Goal: Task Accomplishment & Management: Use online tool/utility

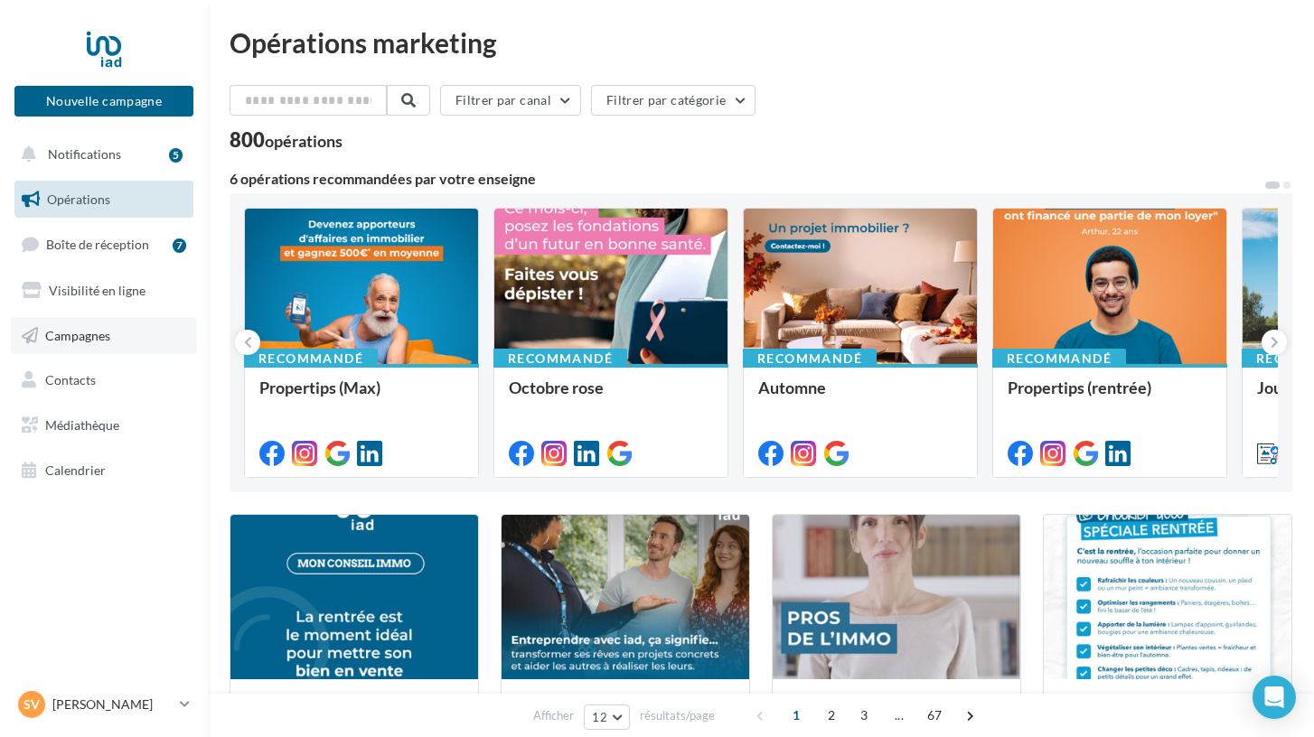
click at [79, 329] on span "Campagnes" at bounding box center [77, 334] width 65 height 15
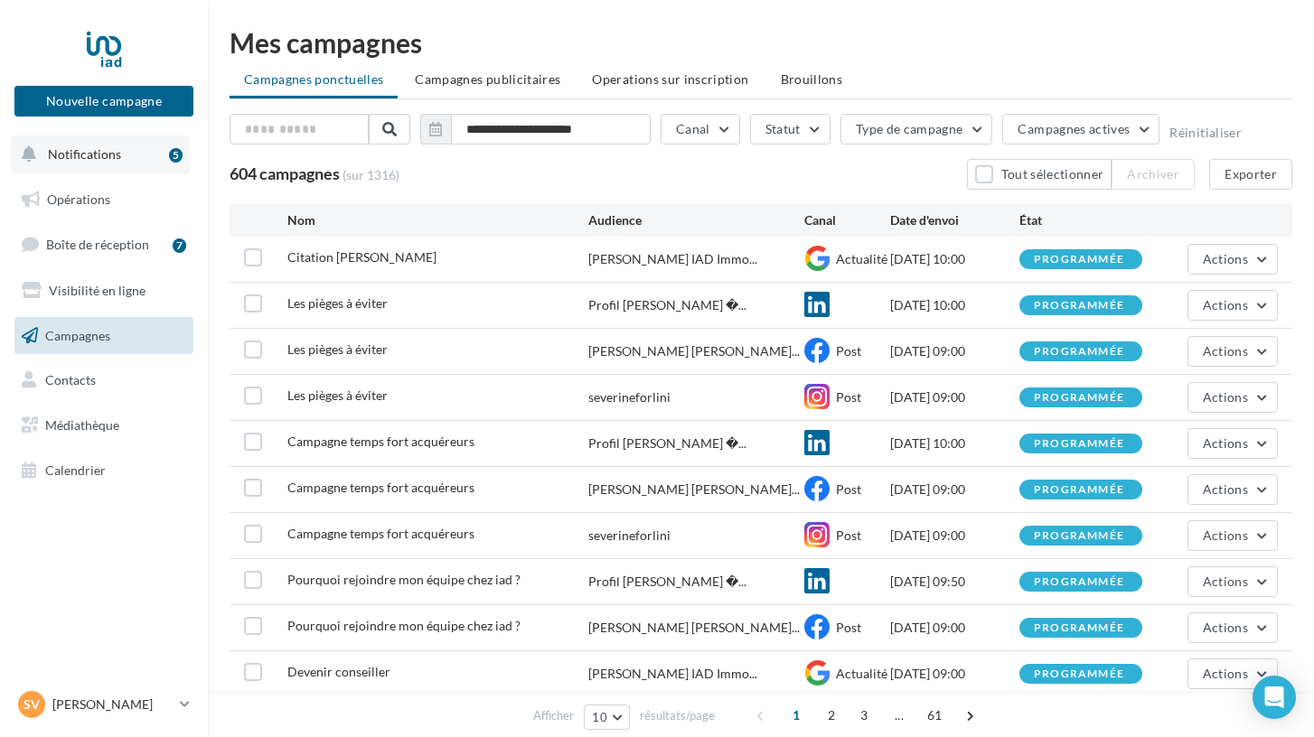
click at [90, 158] on span "Notifications" at bounding box center [84, 153] width 73 height 15
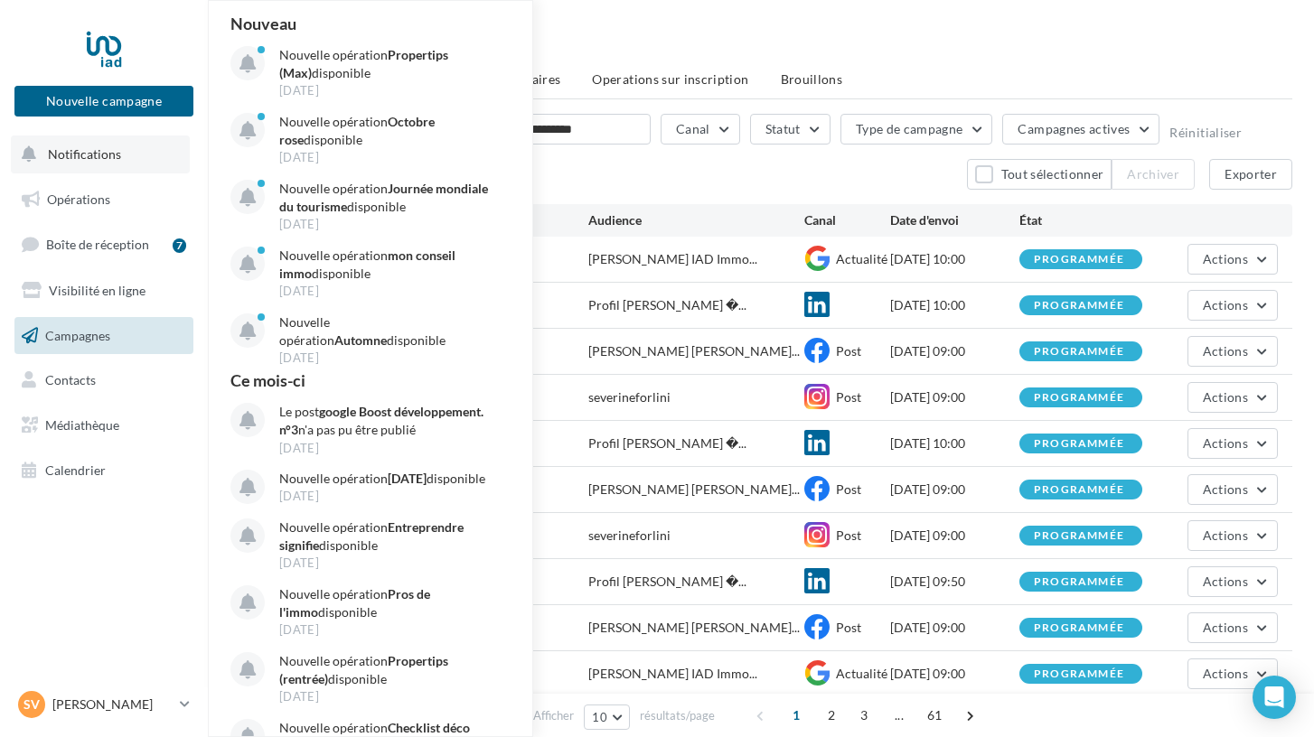
click at [91, 159] on span "Notifications" at bounding box center [84, 153] width 73 height 15
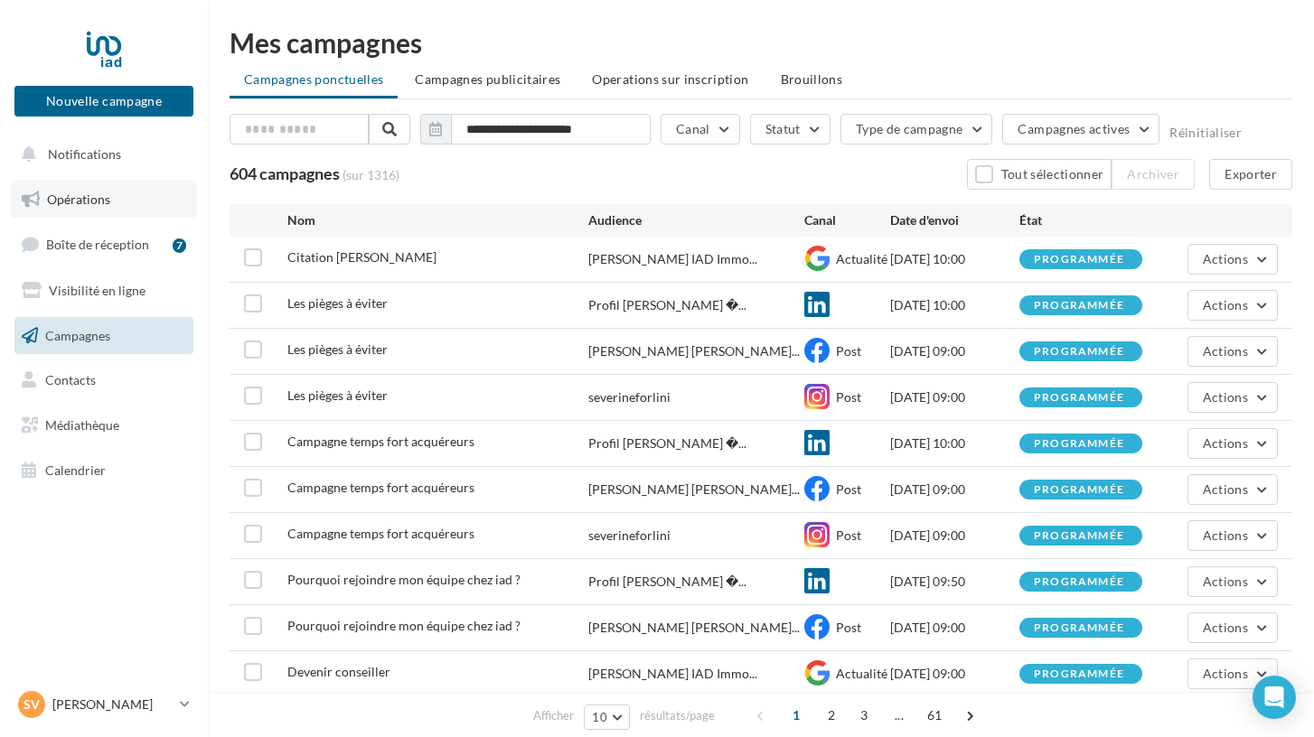
click at [92, 195] on span "Opérations" at bounding box center [78, 199] width 63 height 15
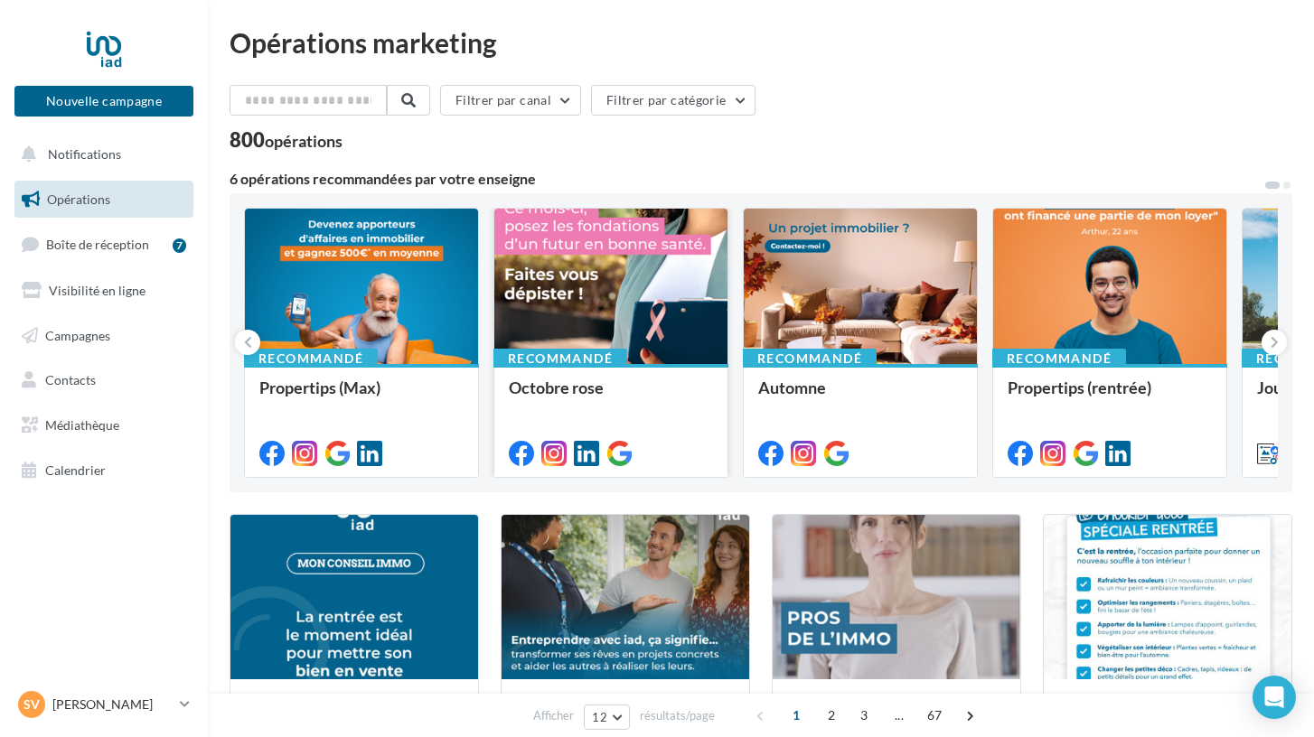
click at [545, 372] on div "Recommandé Octobre rose" at bounding box center [610, 419] width 233 height 111
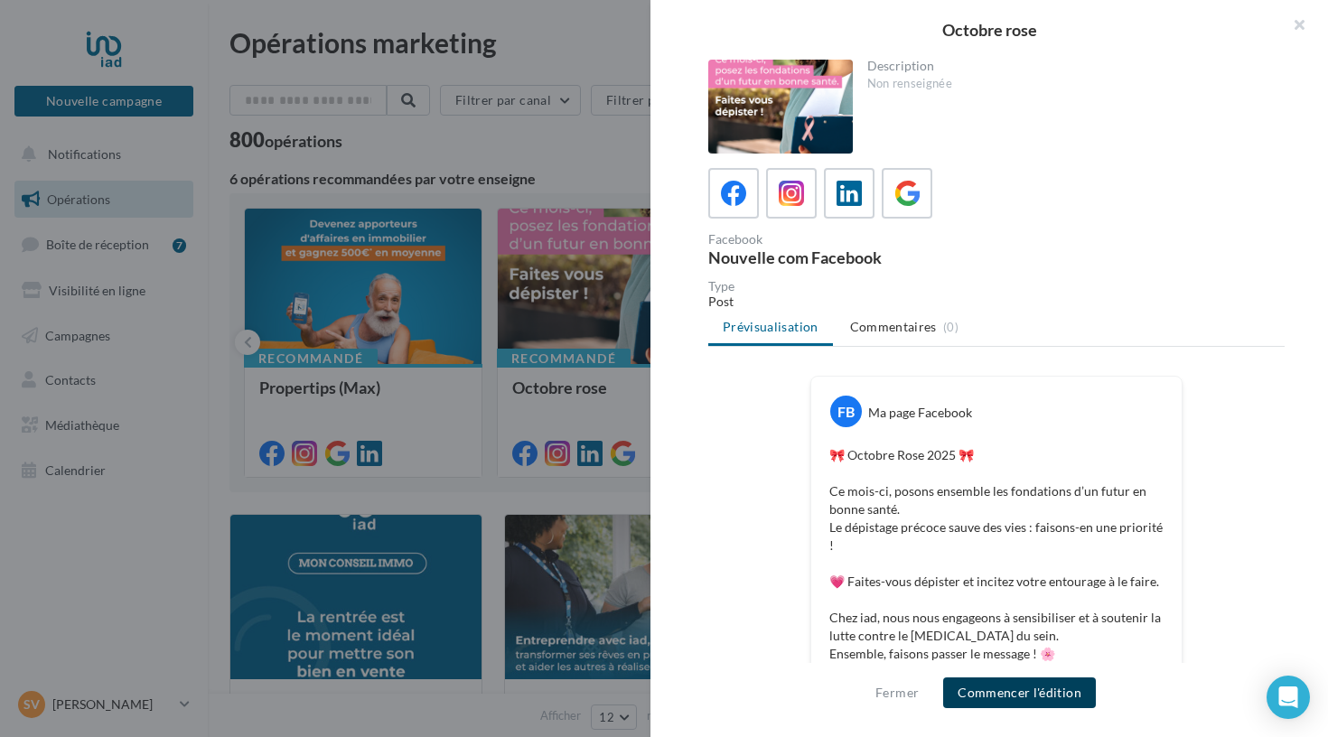
click at [993, 687] on button "Commencer l'édition" at bounding box center [1019, 693] width 153 height 31
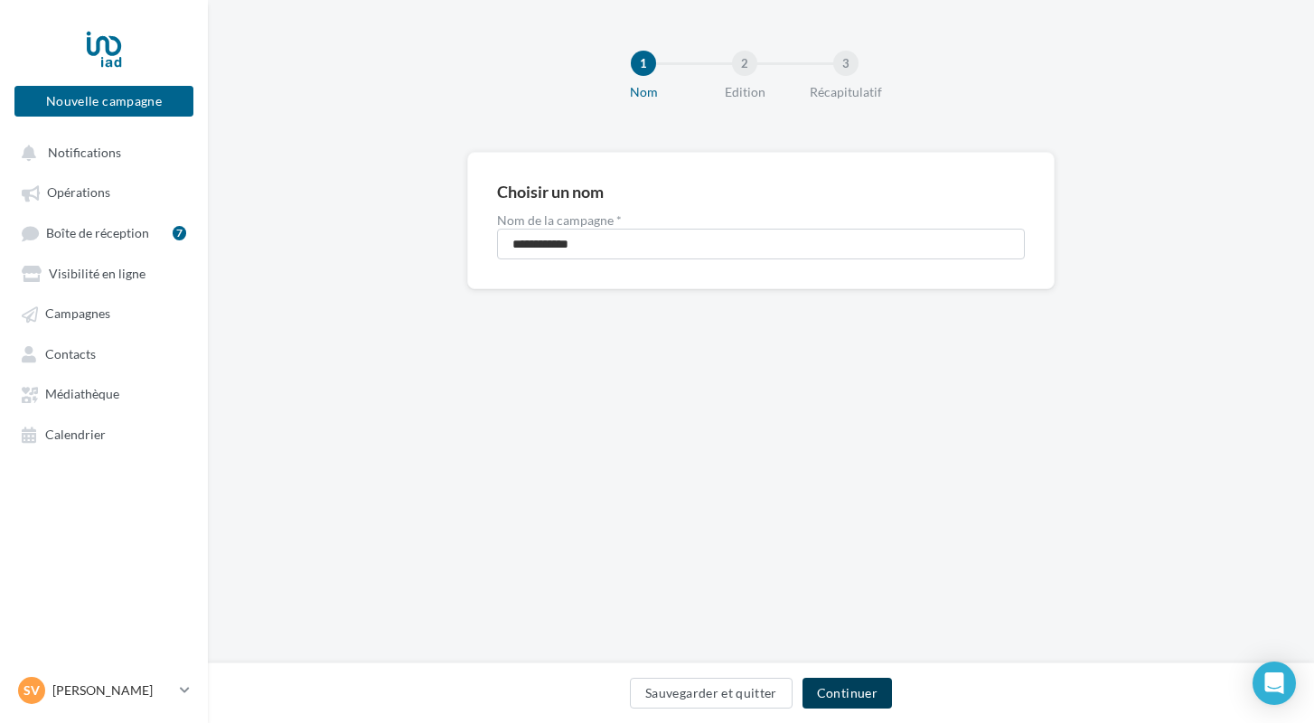
click at [845, 693] on button "Continuer" at bounding box center [846, 693] width 89 height 31
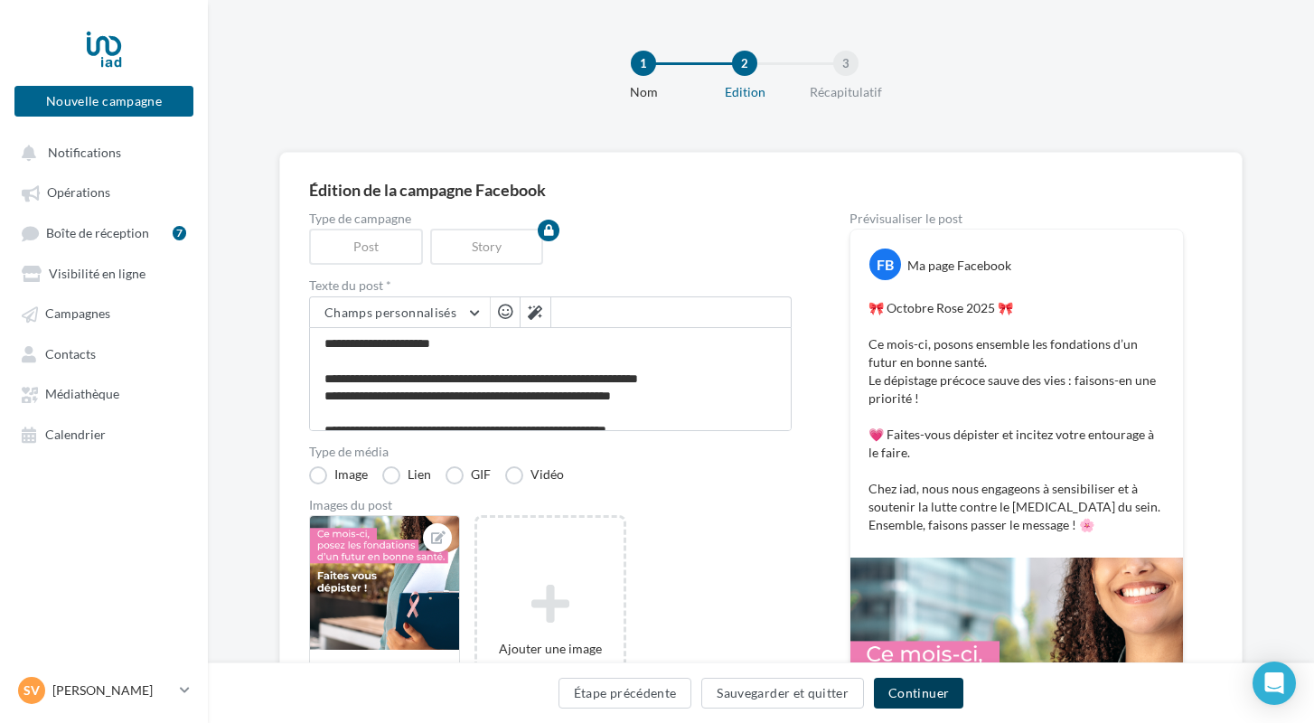
click at [923, 687] on button "Continuer" at bounding box center [918, 693] width 89 height 31
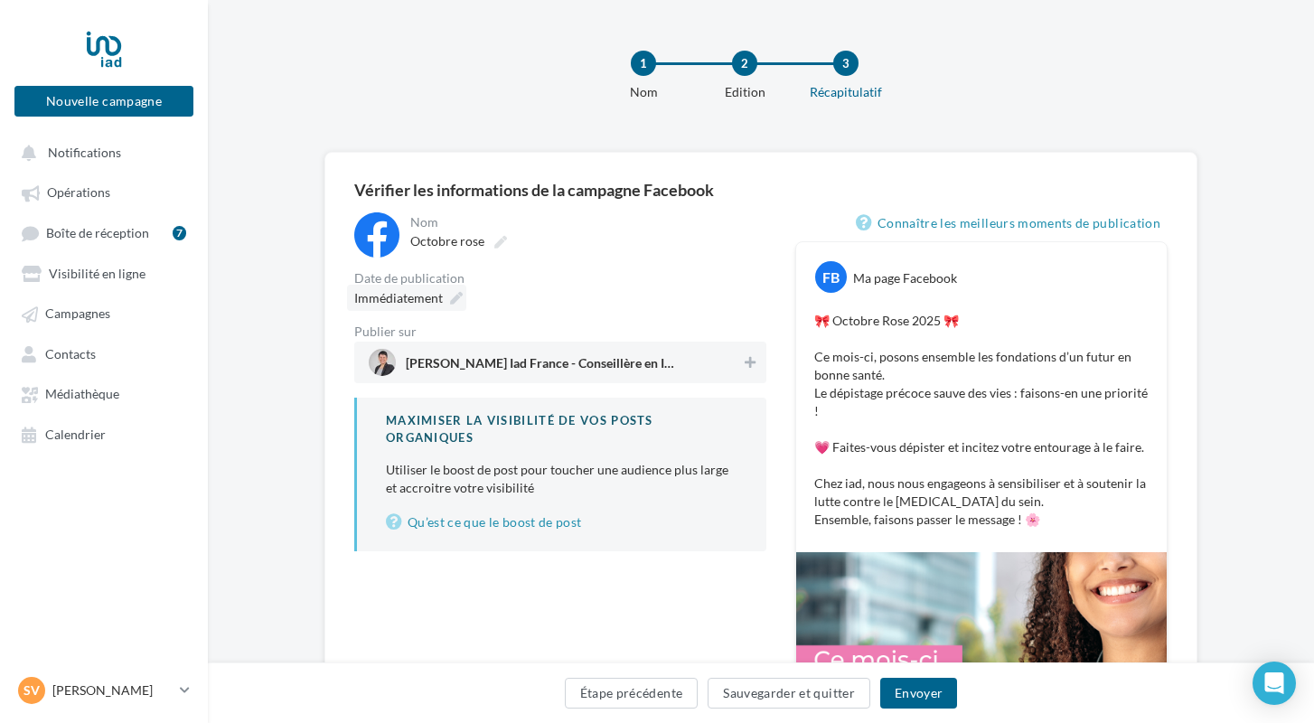
click at [455, 300] on icon at bounding box center [456, 298] width 13 height 13
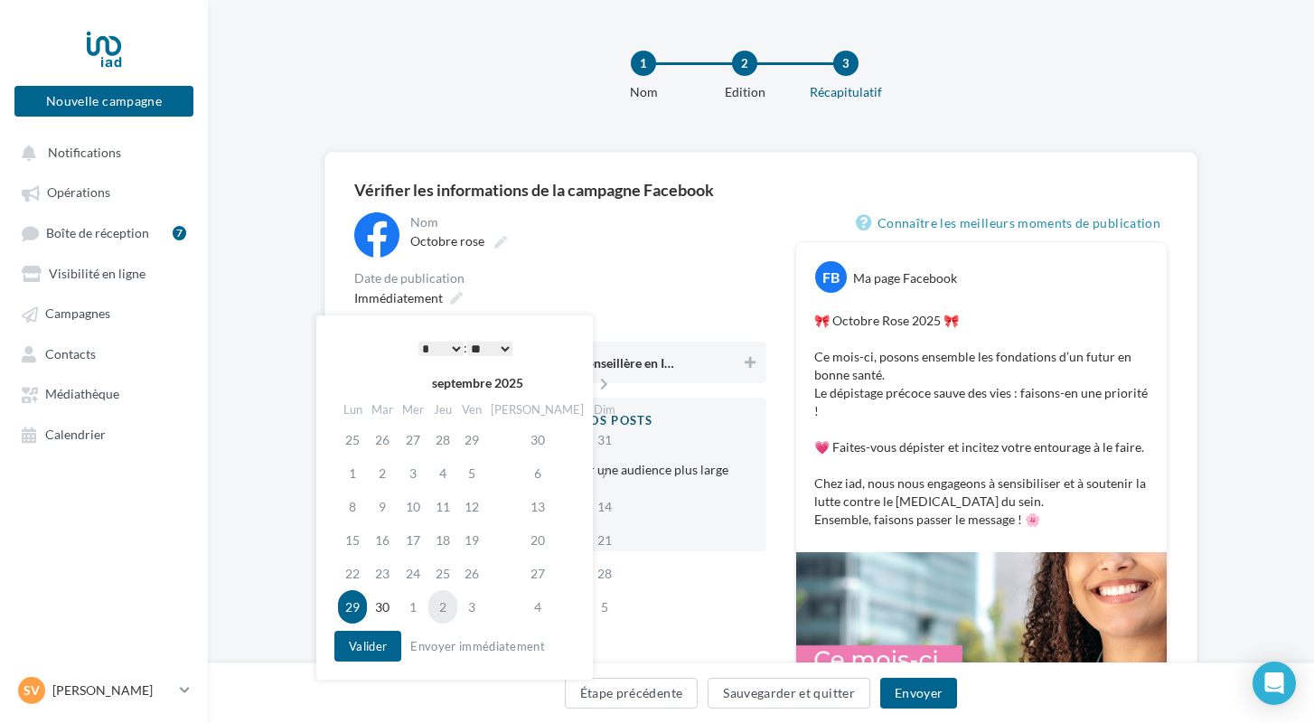
click at [453, 609] on td "2" at bounding box center [442, 606] width 29 height 33
click at [381, 638] on button "Valider" at bounding box center [367, 646] width 67 height 31
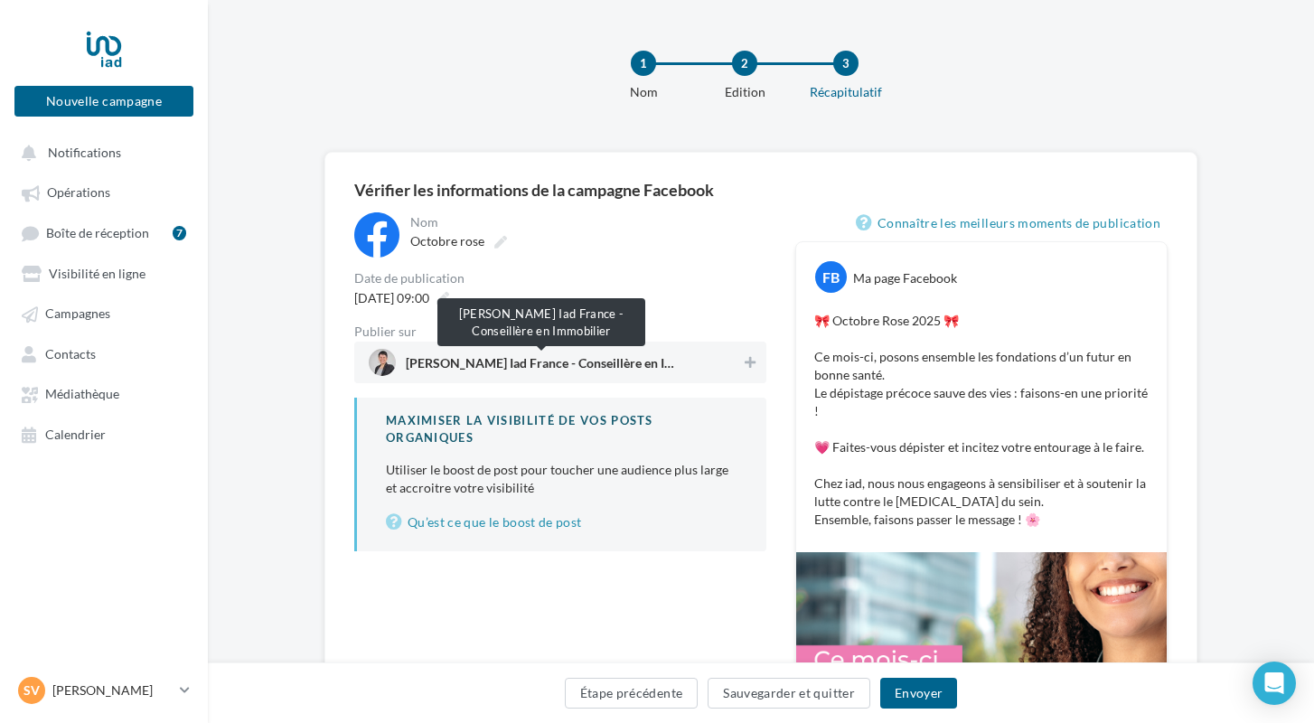
click at [494, 374] on span "[PERSON_NAME] Iad France - Conseillère en Immobilier" at bounding box center [541, 367] width 271 height 20
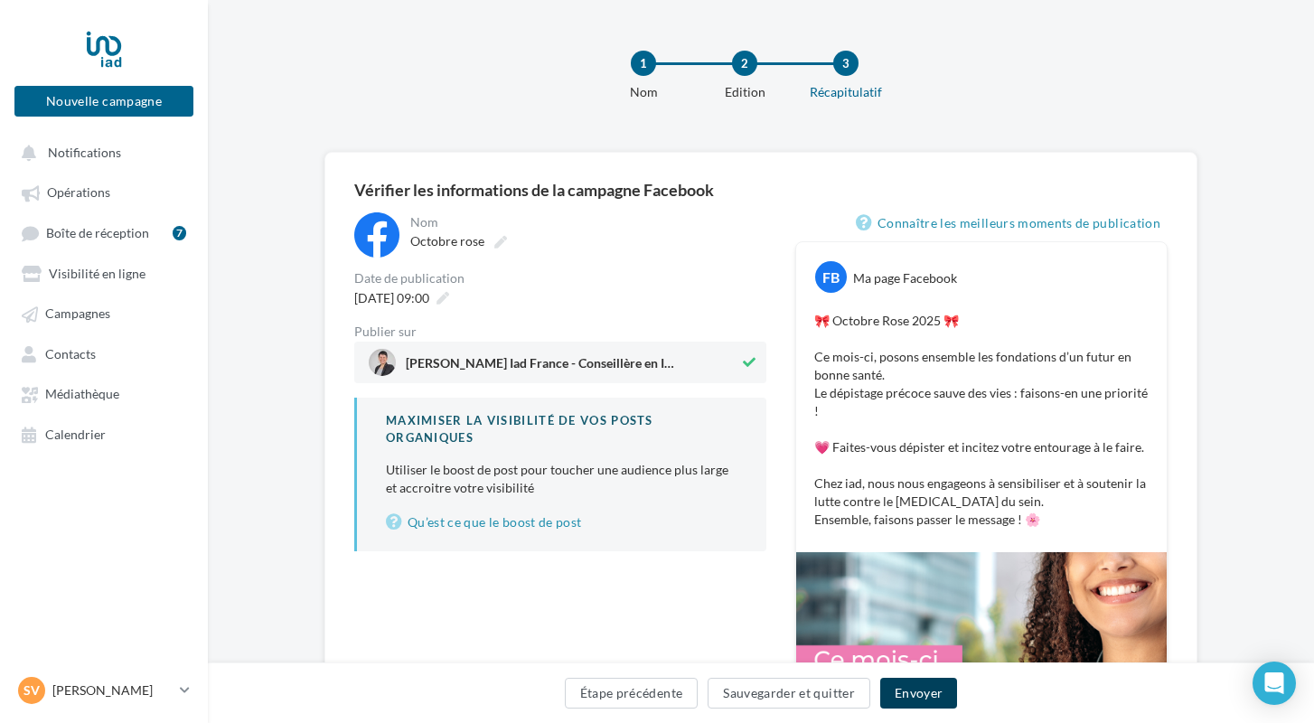
click at [910, 691] on button "Envoyer" at bounding box center [918, 693] width 77 height 31
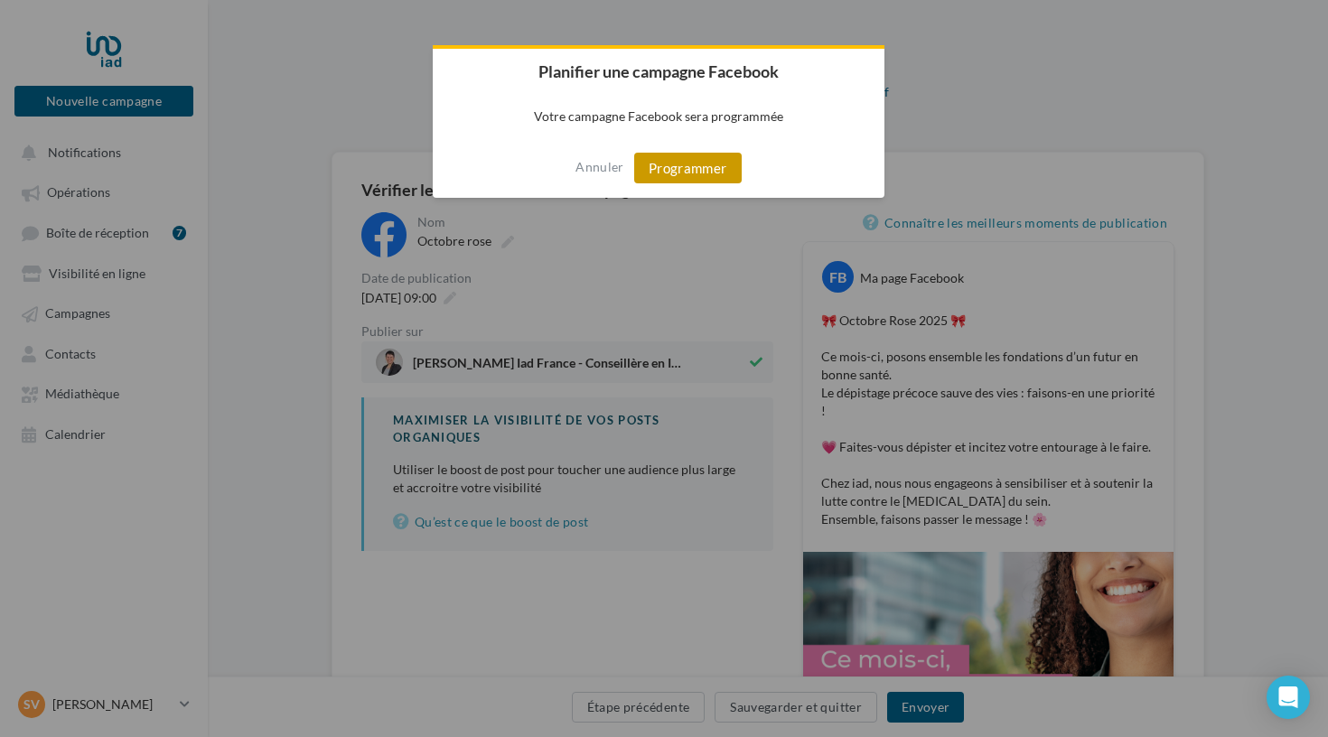
click at [697, 167] on button "Programmer" at bounding box center [688, 168] width 108 height 31
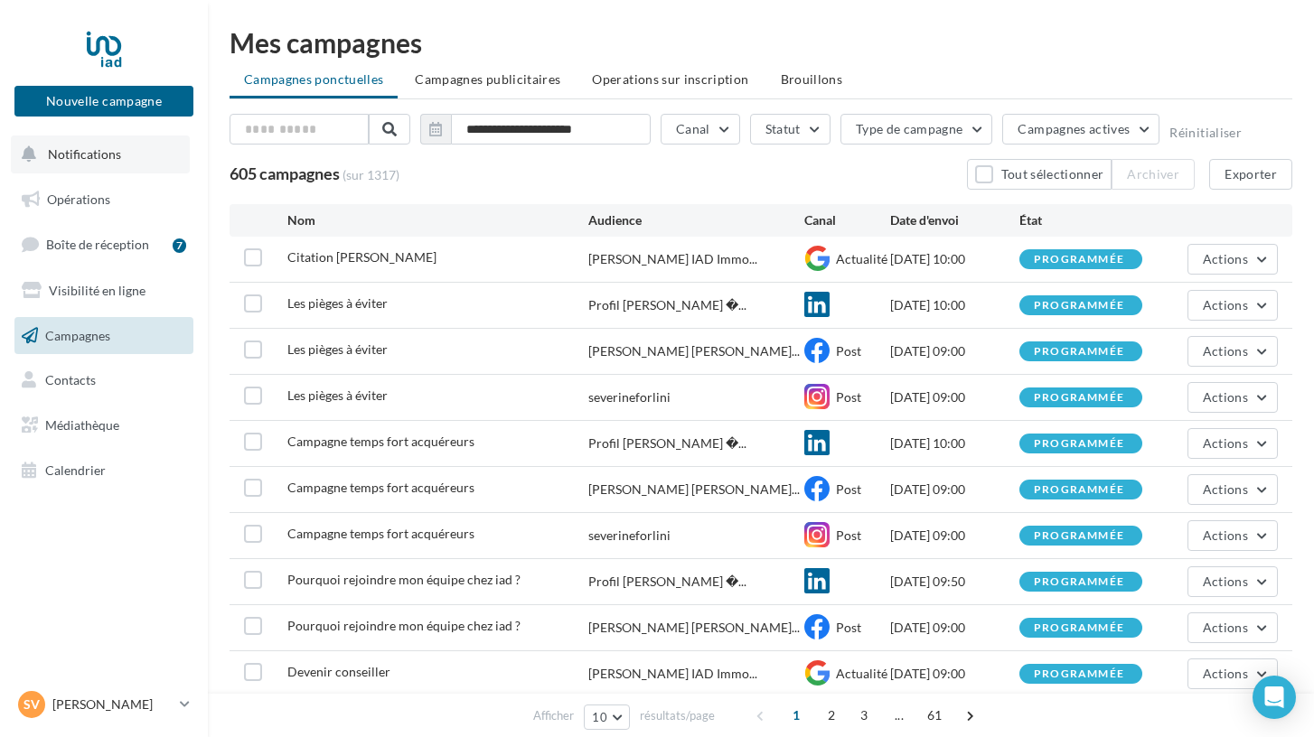
click at [82, 164] on button "Notifications" at bounding box center [100, 155] width 179 height 38
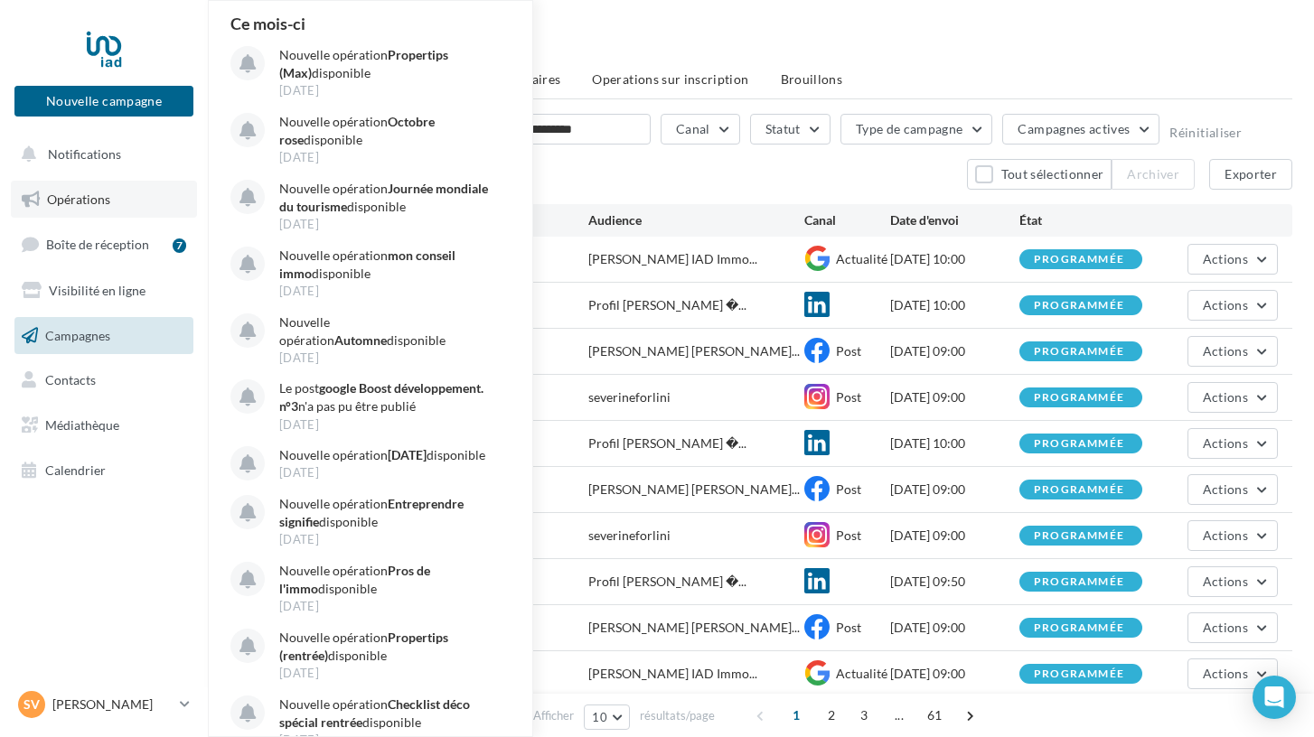
click at [89, 193] on span "Opérations" at bounding box center [78, 199] width 63 height 15
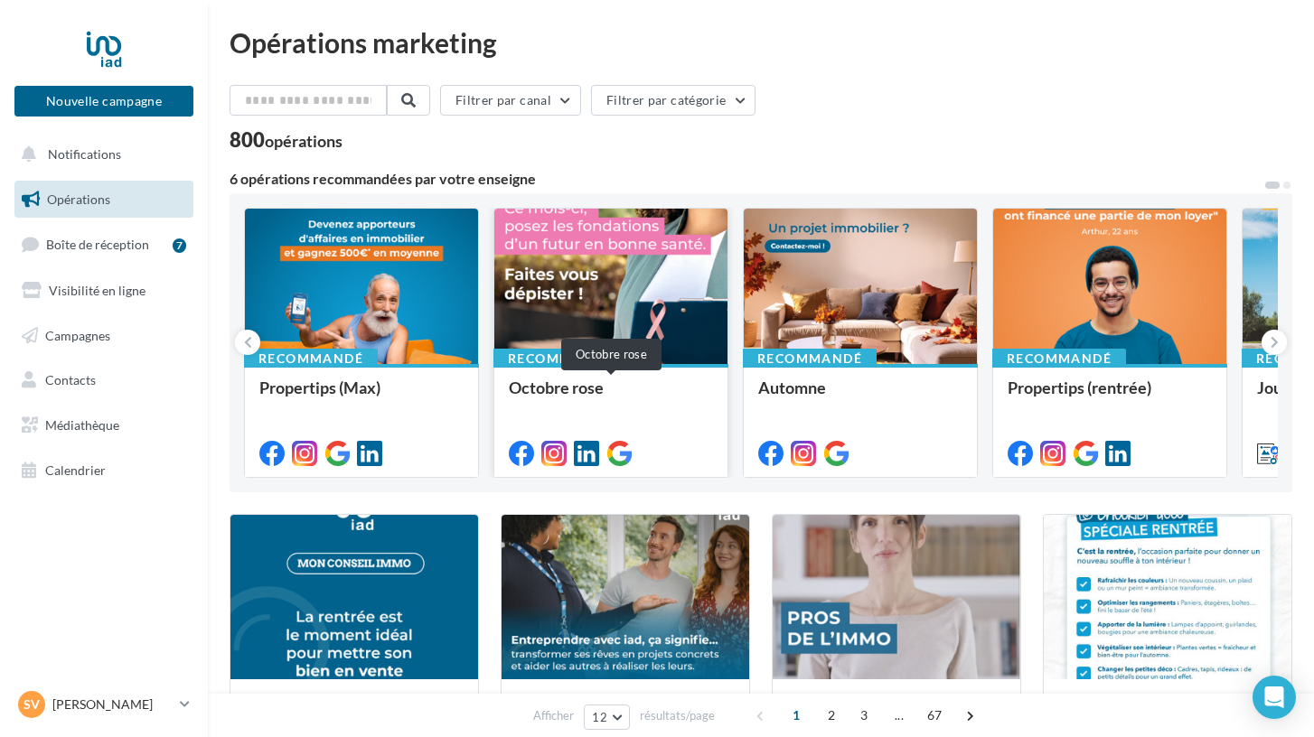
click at [583, 411] on div "Octobre rose" at bounding box center [611, 397] width 204 height 36
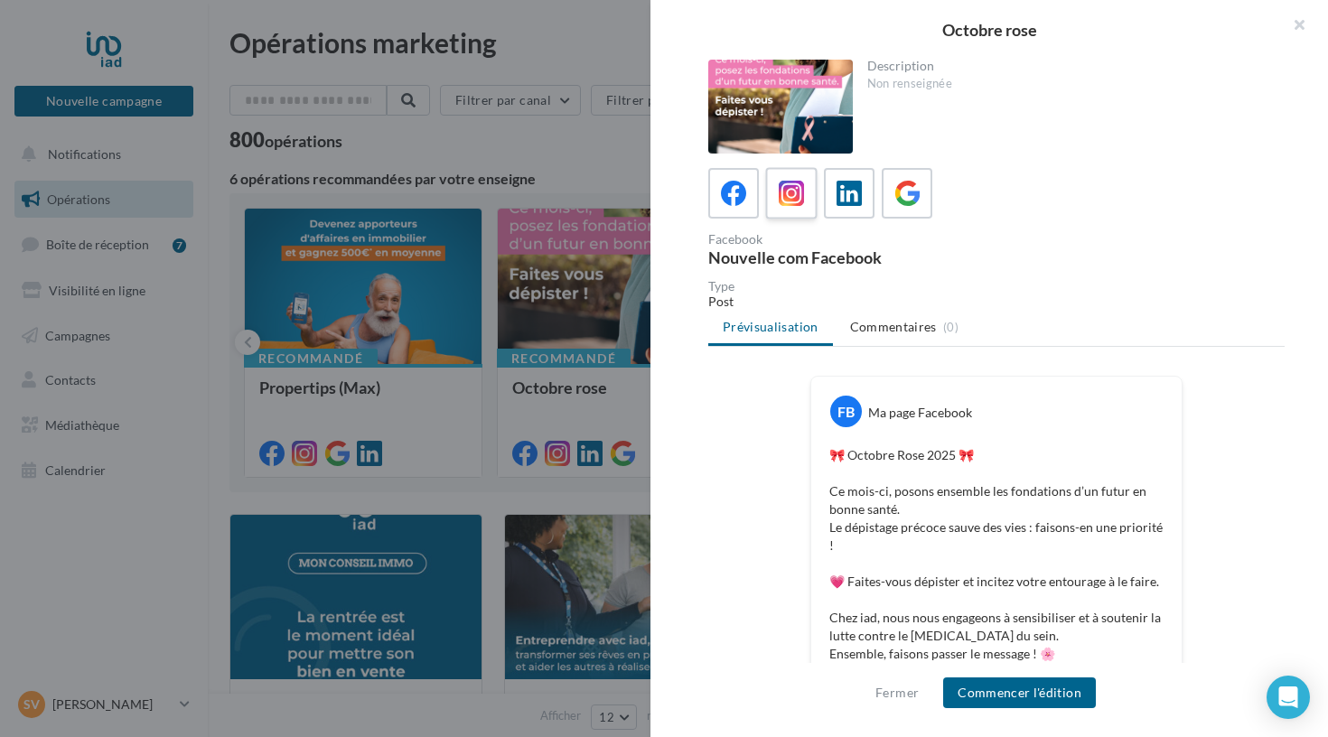
click at [786, 182] on icon at bounding box center [792, 194] width 26 height 26
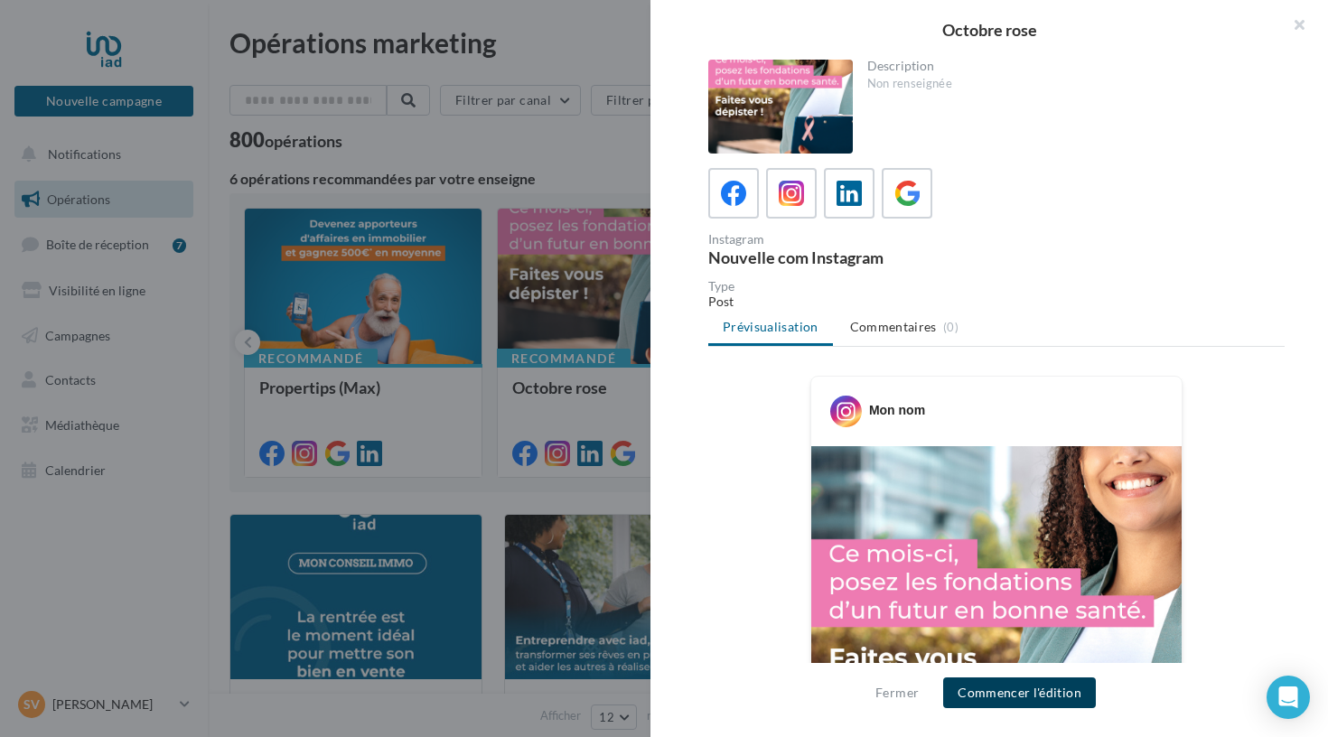
click at [981, 687] on button "Commencer l'édition" at bounding box center [1019, 693] width 153 height 31
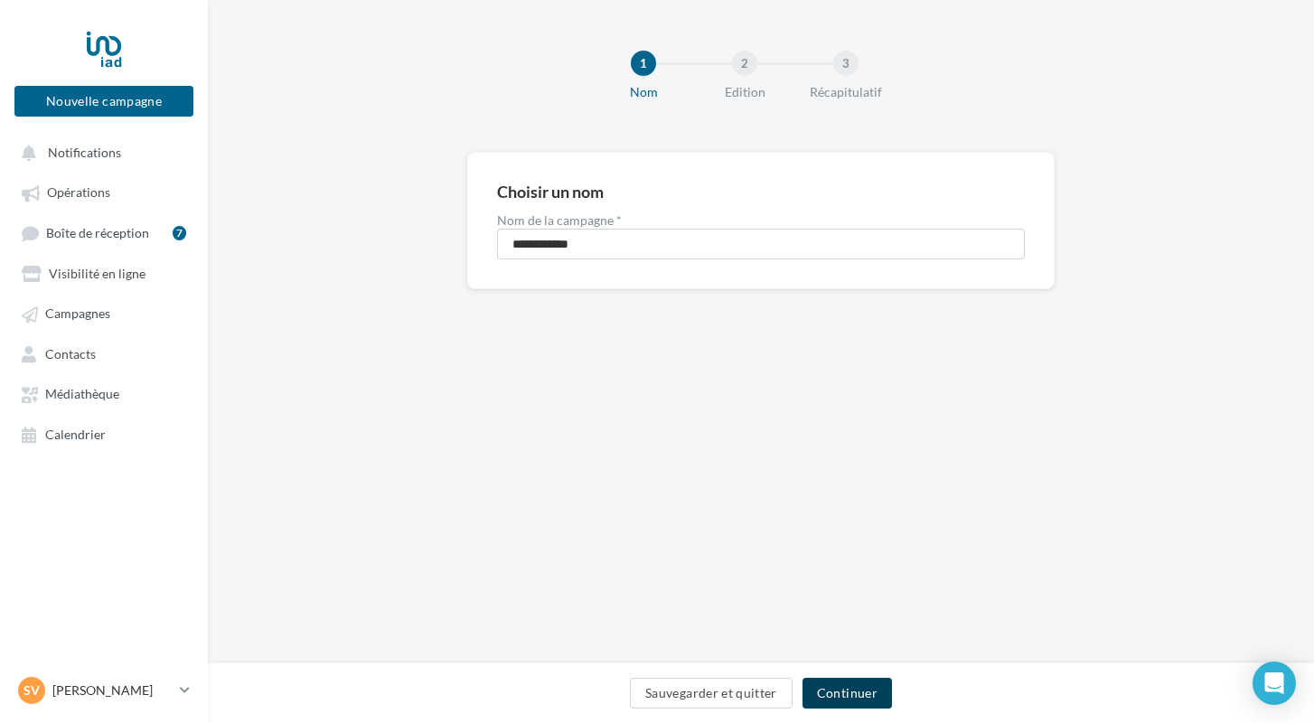
click at [826, 688] on button "Continuer" at bounding box center [846, 693] width 89 height 31
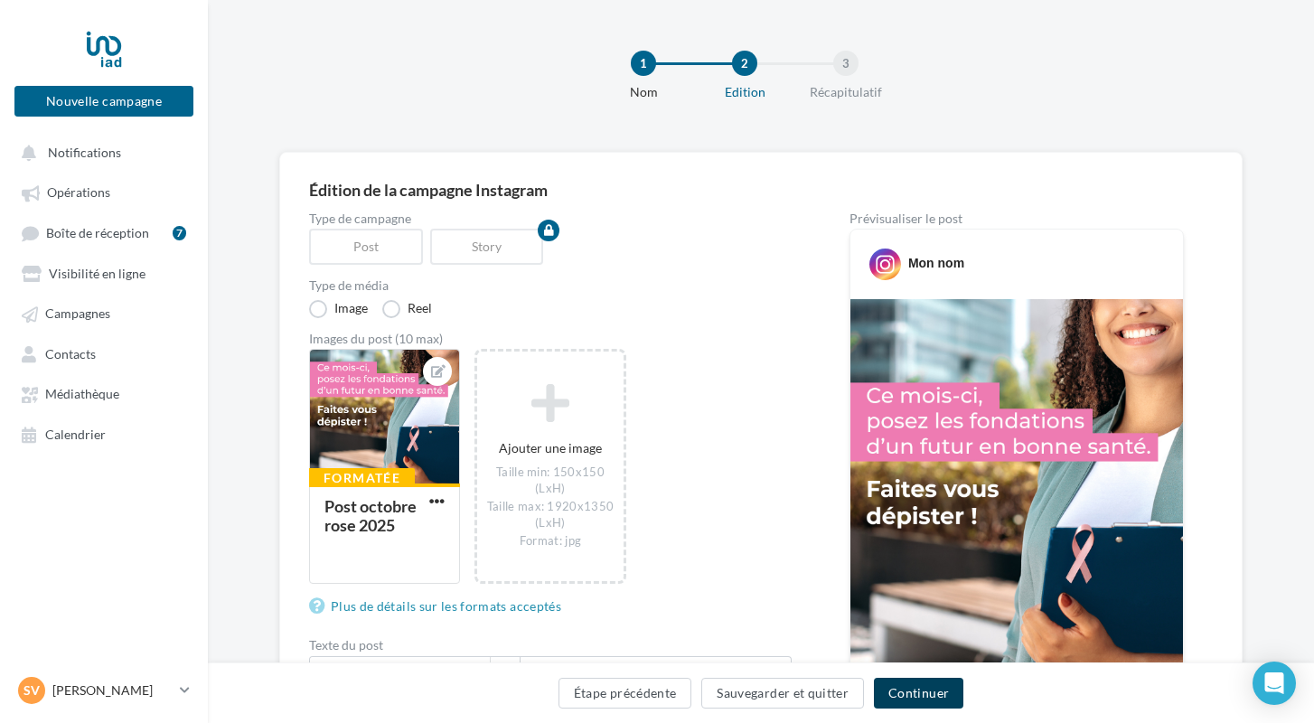
click at [911, 699] on button "Continuer" at bounding box center [918, 693] width 89 height 31
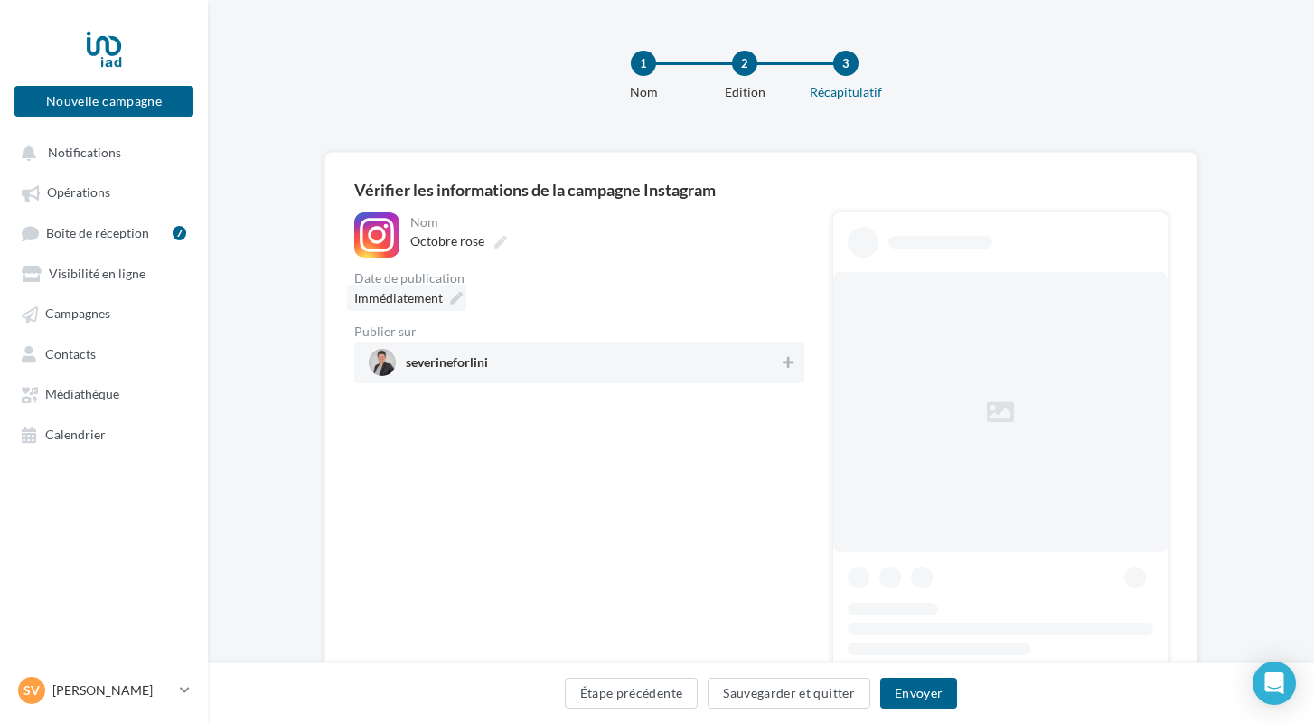
click at [444, 300] on div "Immédiatement" at bounding box center [406, 298] width 119 height 26
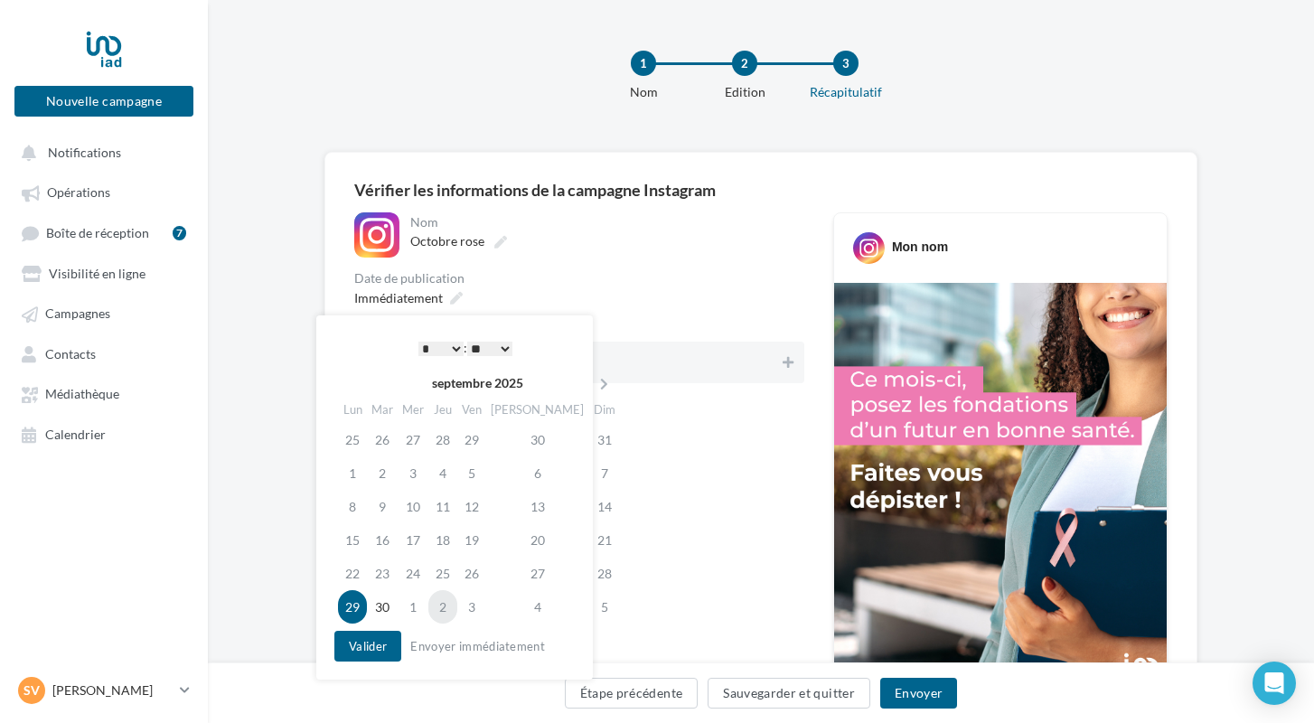
click at [449, 605] on td "2" at bounding box center [442, 606] width 29 height 33
click at [387, 642] on button "Valider" at bounding box center [367, 646] width 67 height 31
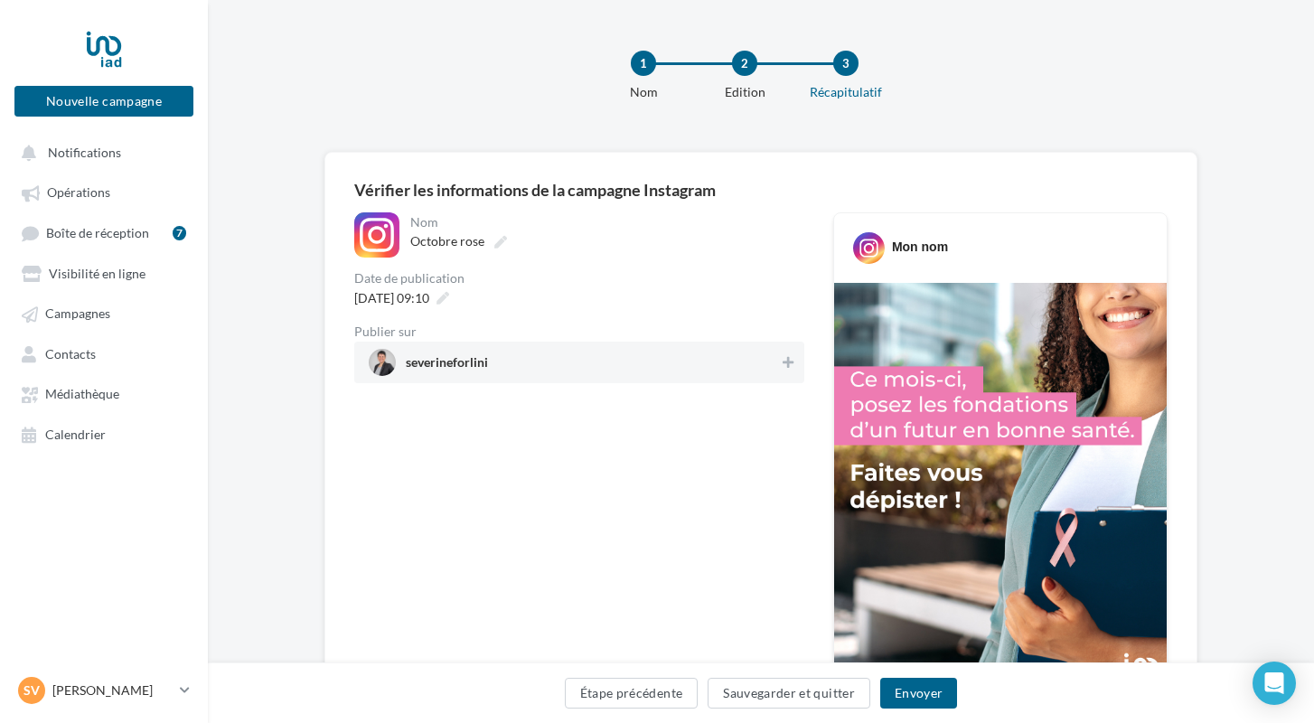
click at [499, 368] on span "severineforlini" at bounding box center [574, 362] width 410 height 27
click at [904, 698] on button "Envoyer" at bounding box center [918, 693] width 77 height 31
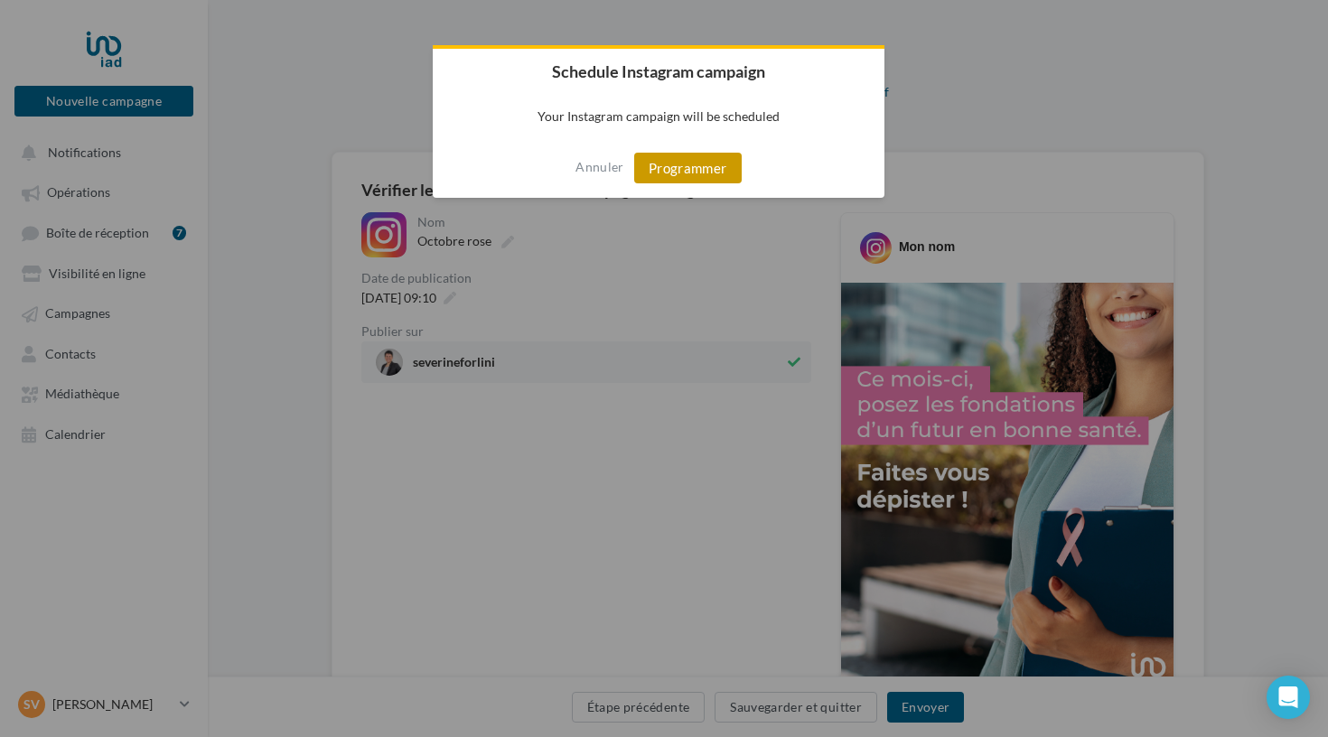
click at [700, 164] on button "Programmer" at bounding box center [688, 168] width 108 height 31
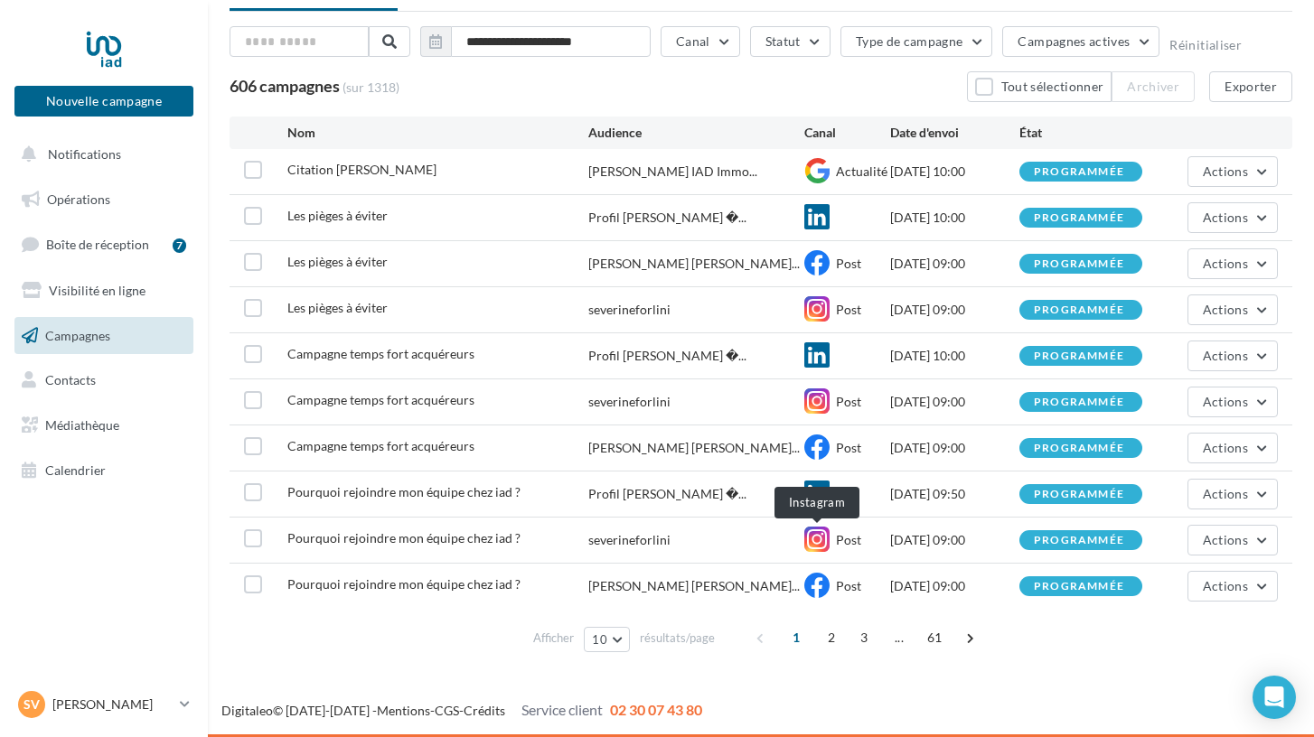
scroll to position [88, 0]
click at [830, 640] on span "2" at bounding box center [831, 637] width 29 height 29
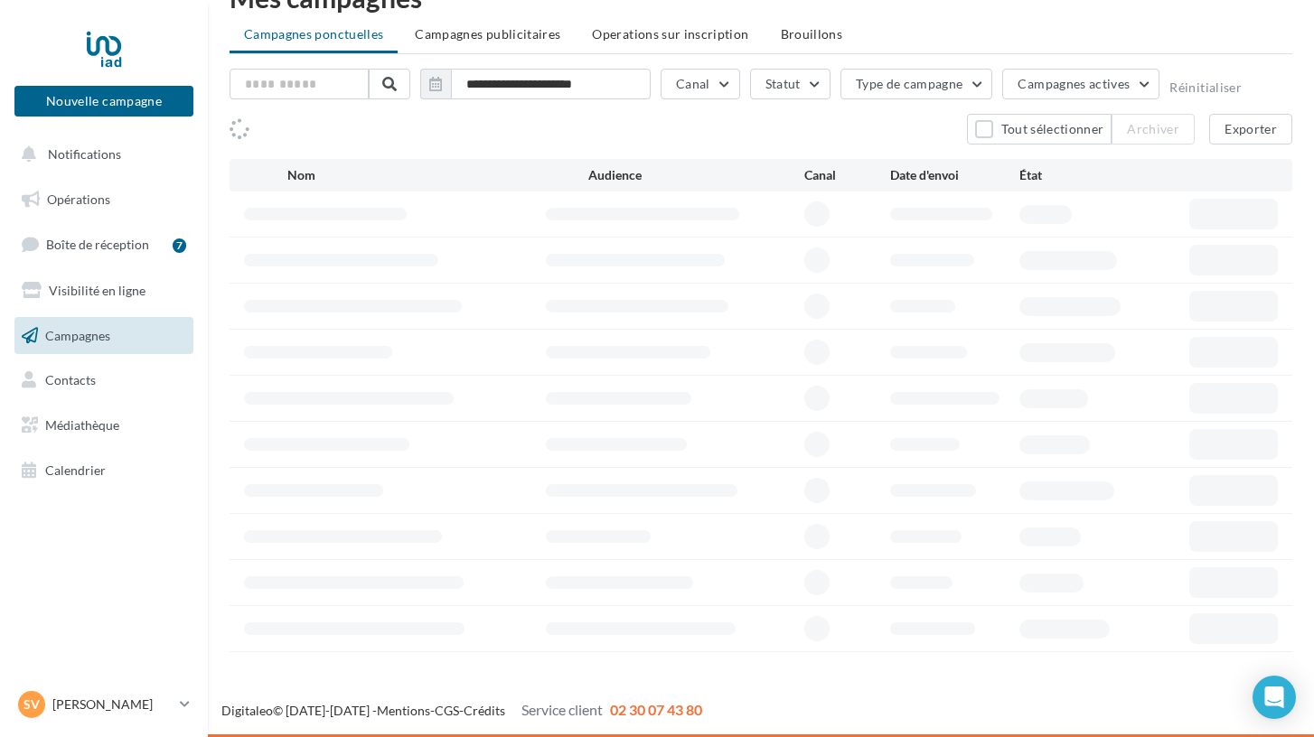
scroll to position [45, 0]
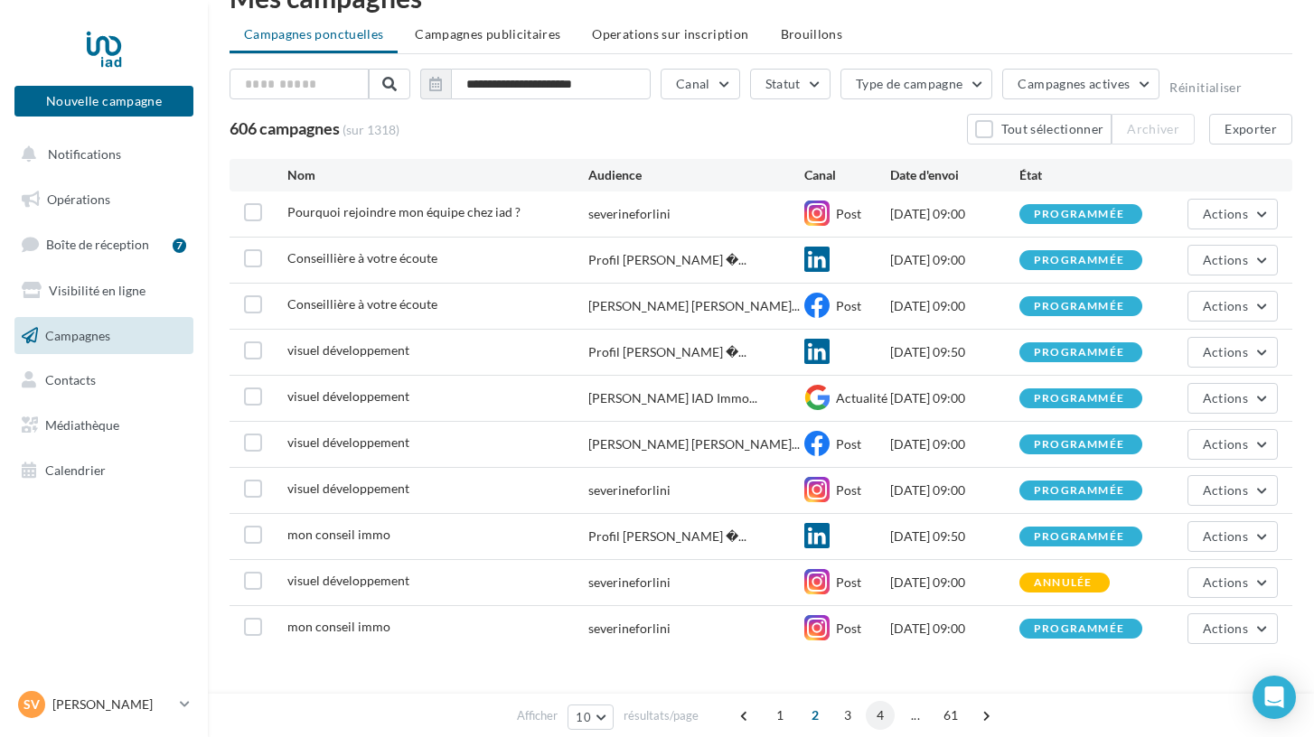
click at [882, 721] on span "4" at bounding box center [879, 715] width 29 height 29
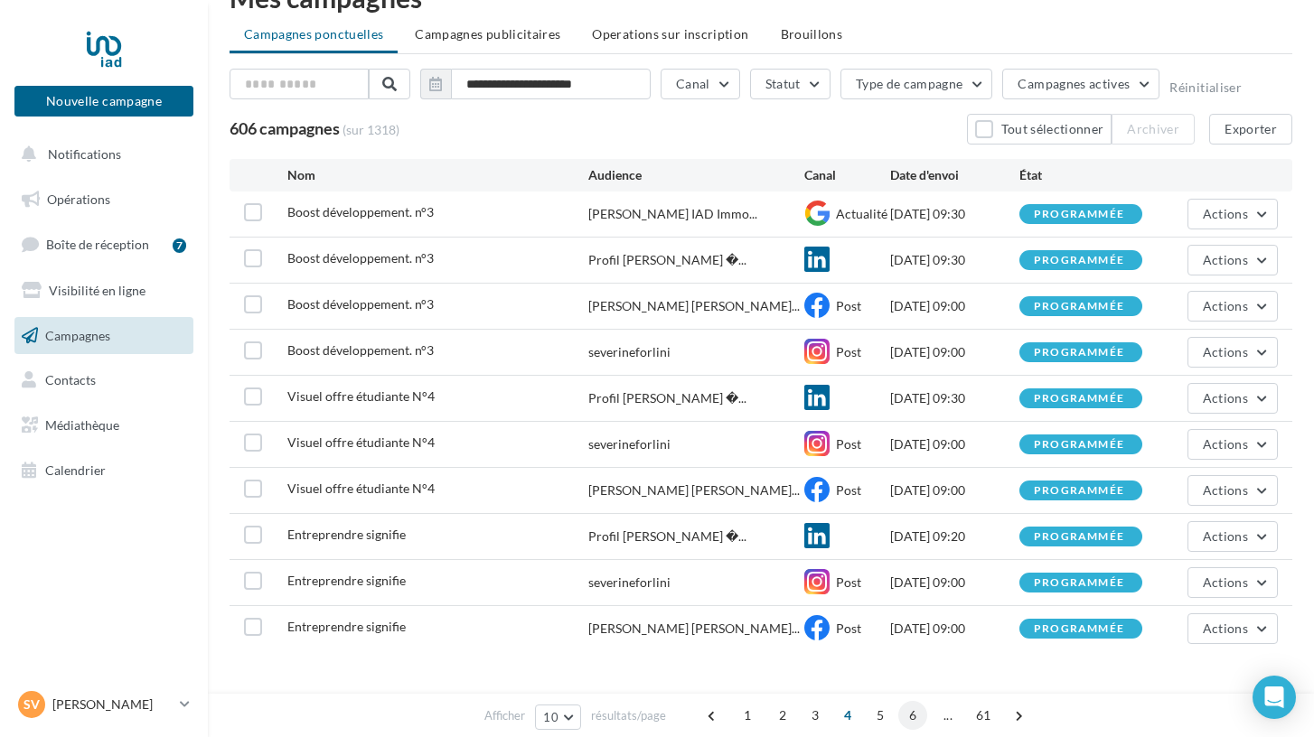
click at [903, 719] on span "6" at bounding box center [912, 715] width 29 height 29
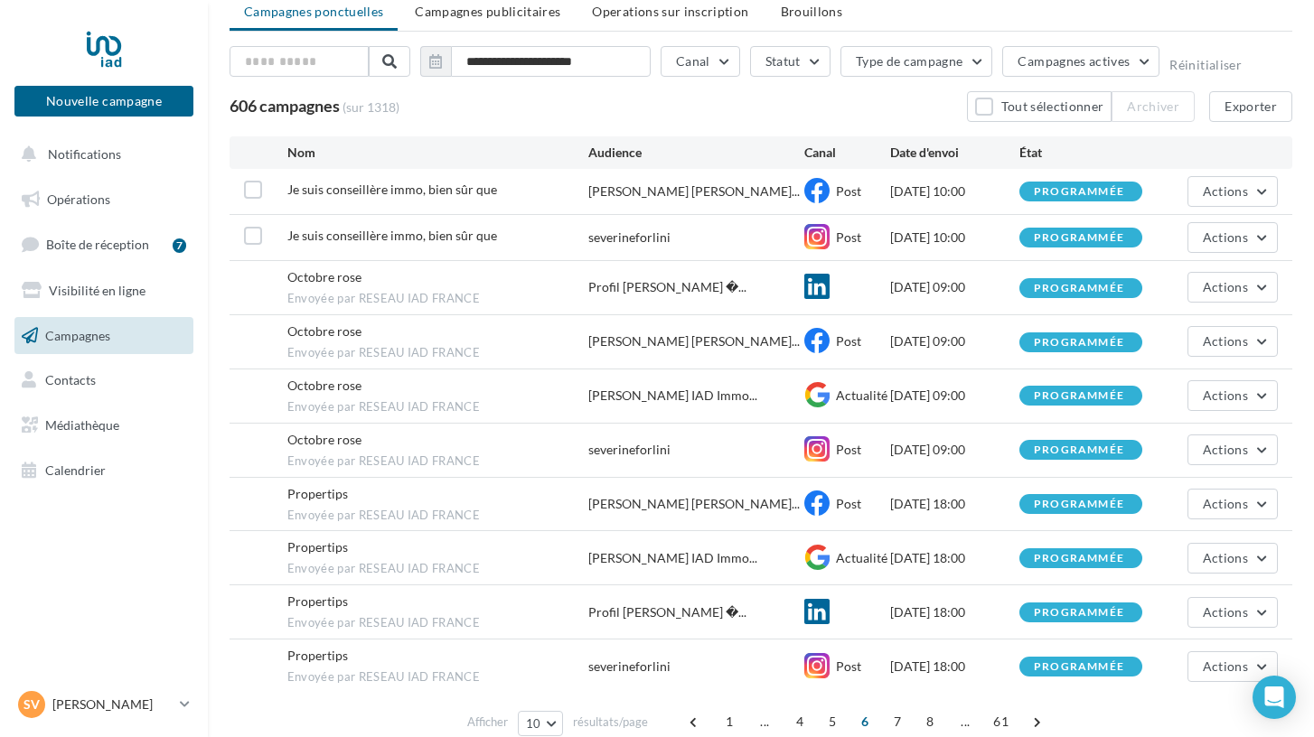
scroll to position [89, 0]
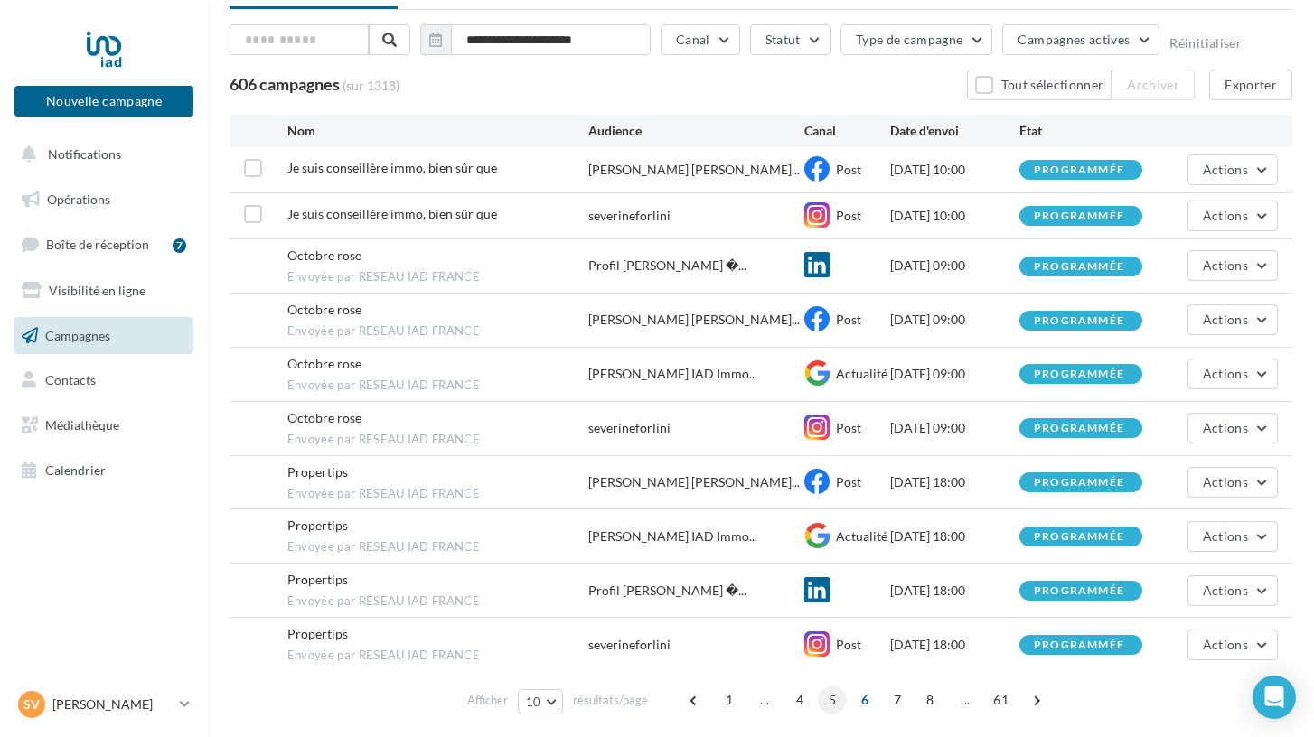
click at [833, 694] on span "5" at bounding box center [832, 700] width 29 height 29
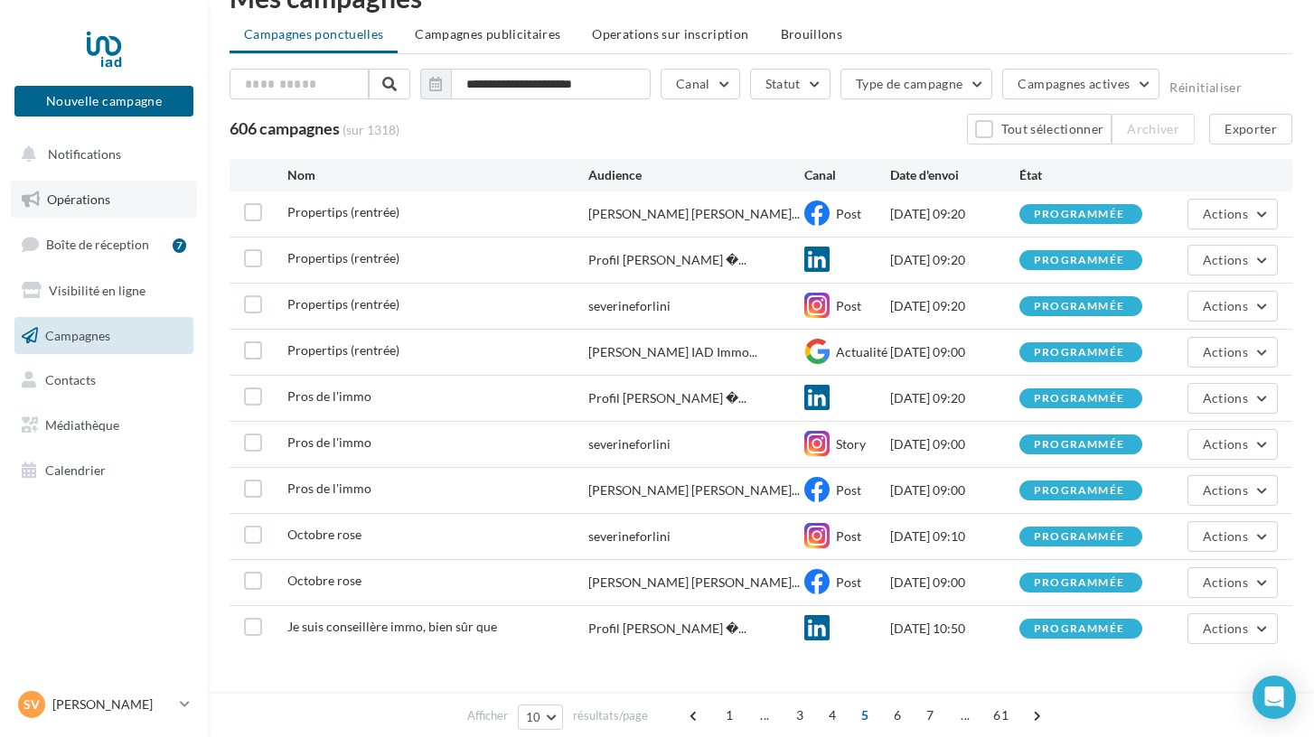
click at [109, 201] on link "Opérations" at bounding box center [104, 200] width 186 height 38
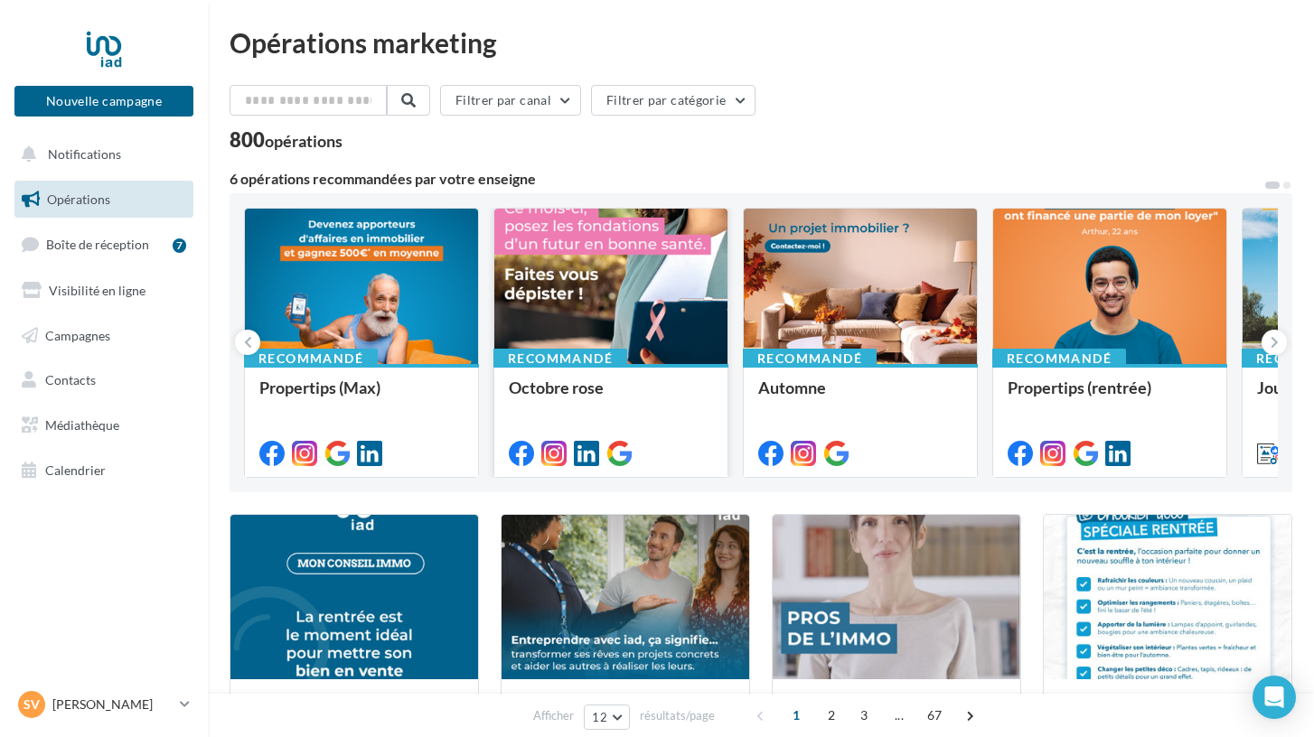
click at [622, 417] on div "Octobre rose" at bounding box center [611, 420] width 204 height 82
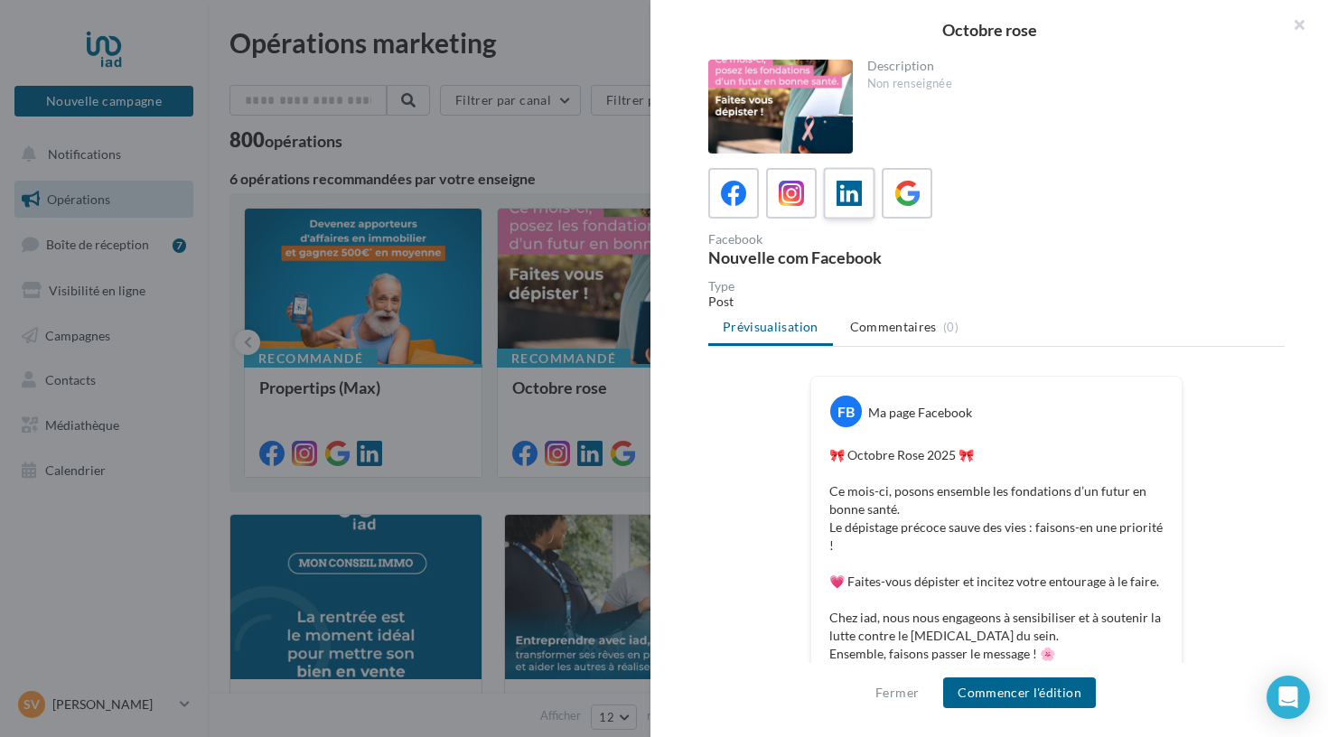
click at [837, 209] on div at bounding box center [849, 193] width 33 height 33
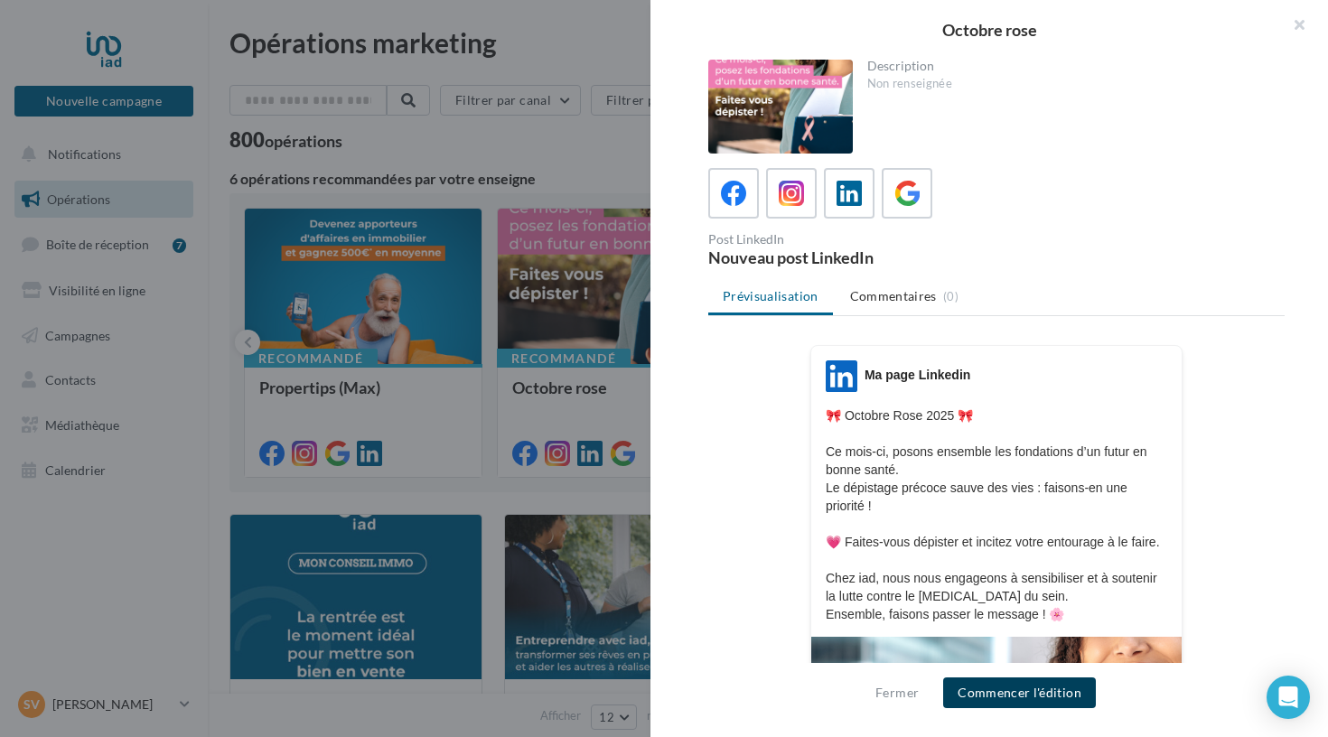
click at [999, 697] on button "Commencer l'édition" at bounding box center [1019, 693] width 153 height 31
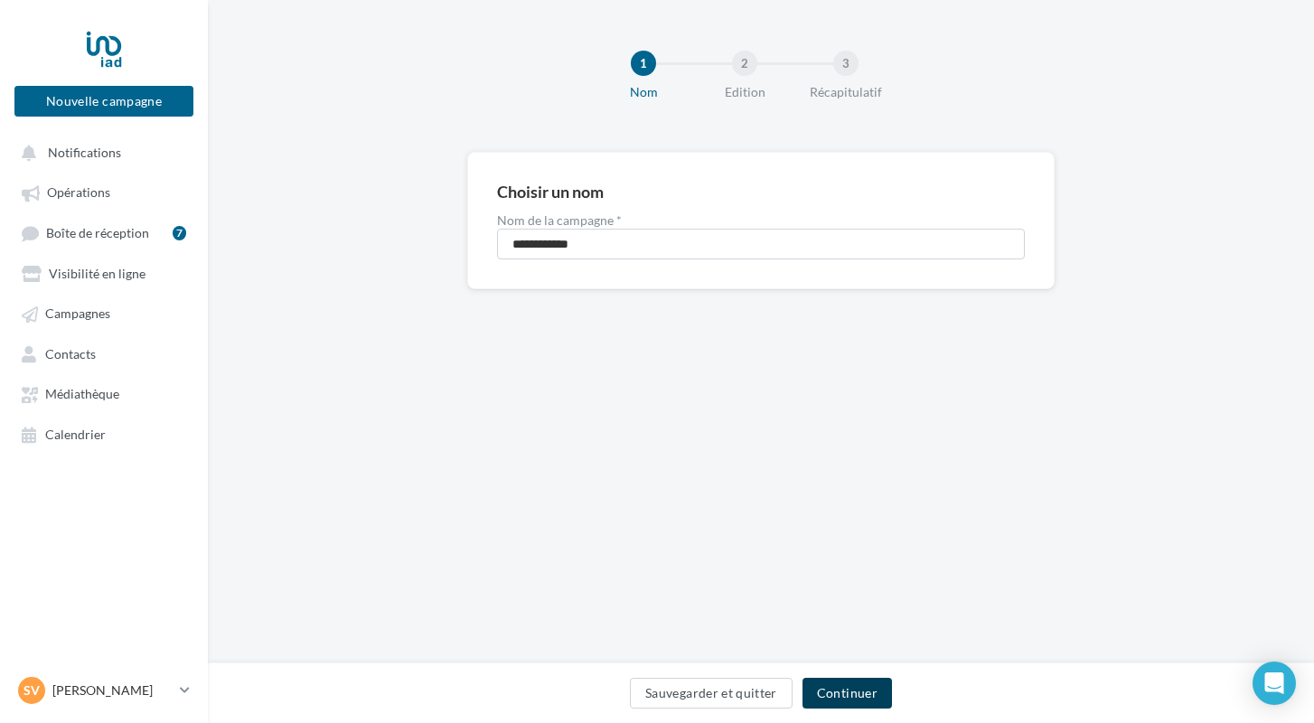
click at [841, 698] on button "Continuer" at bounding box center [846, 693] width 89 height 31
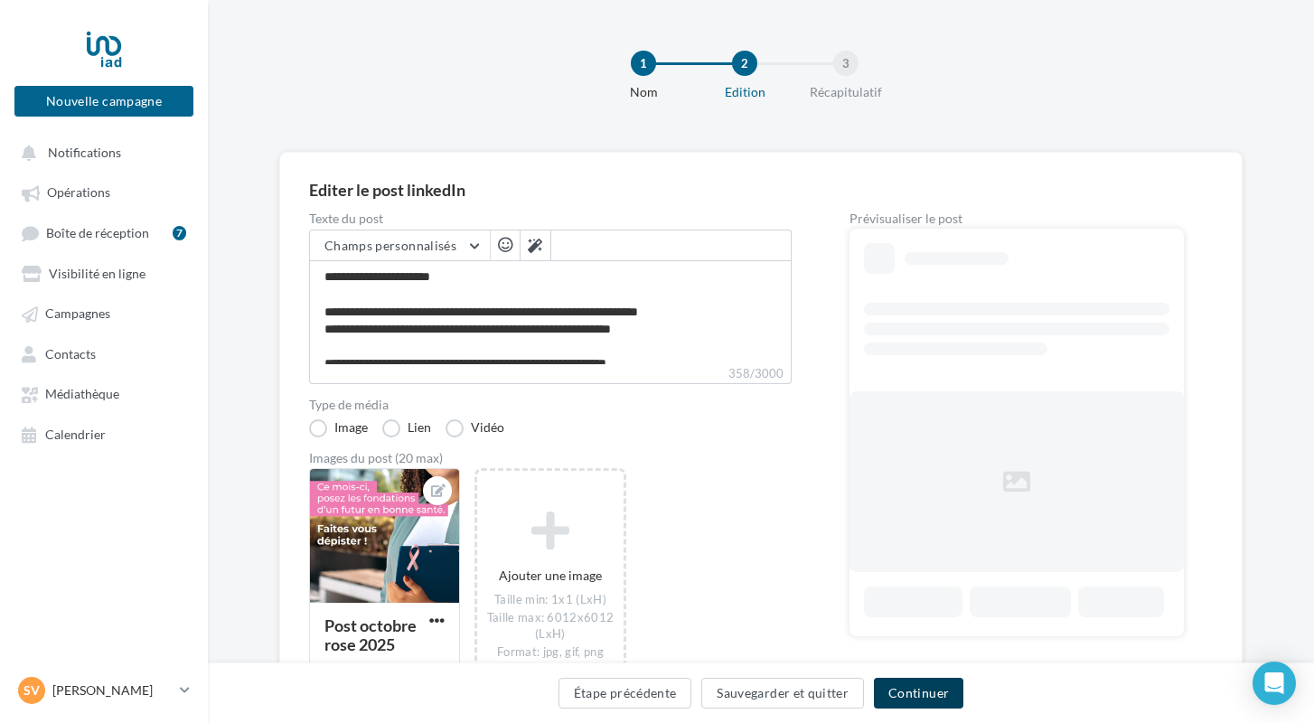
click at [917, 689] on button "Continuer" at bounding box center [918, 693] width 89 height 31
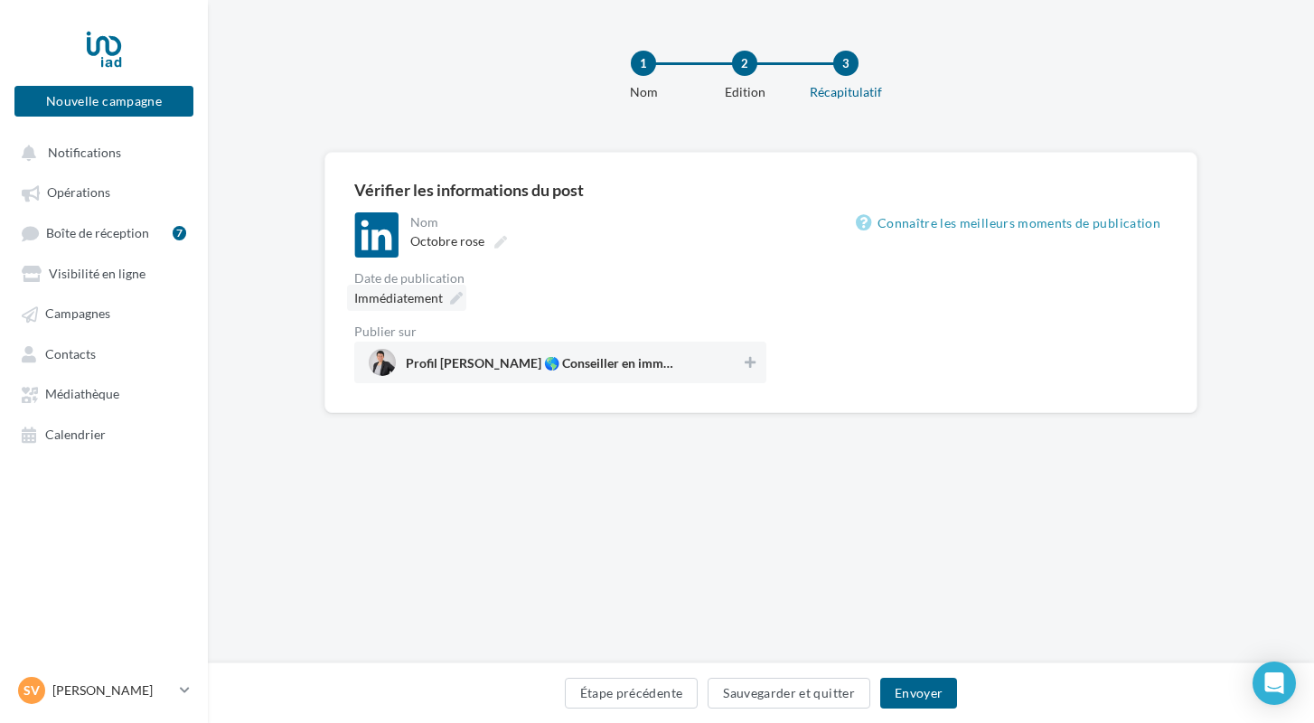
click at [455, 294] on icon at bounding box center [456, 298] width 13 height 13
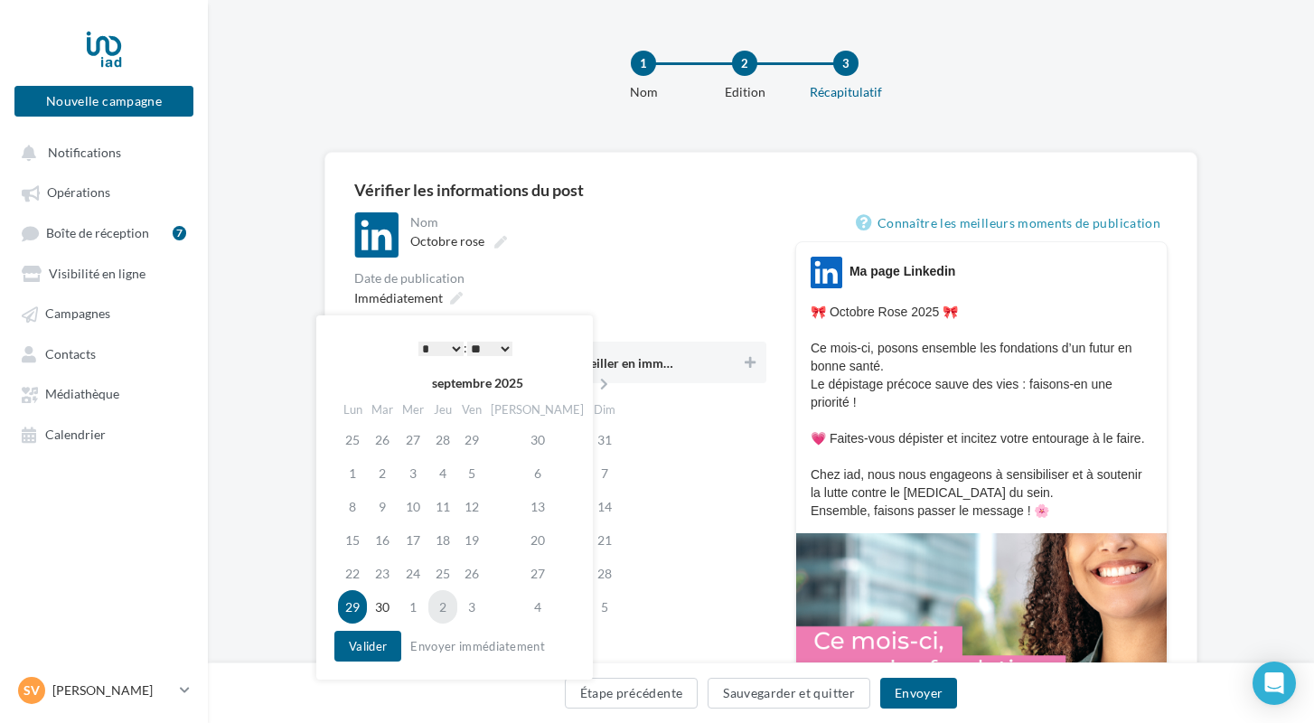
click at [447, 603] on td "2" at bounding box center [442, 606] width 29 height 33
click at [361, 650] on button "Valider" at bounding box center [367, 646] width 67 height 31
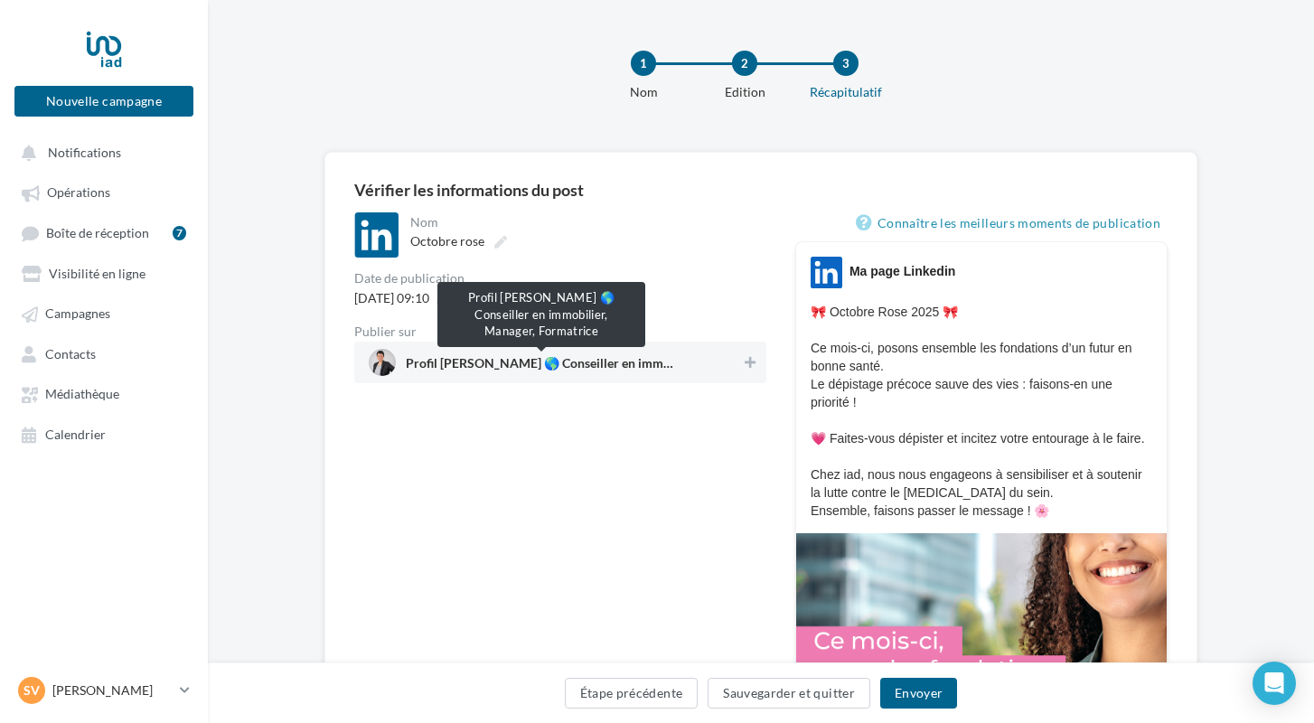
click at [500, 360] on span "Profil Séverine FORLINI 🌎 Conseiller en immobilier, Manager, Formatrice" at bounding box center [541, 367] width 271 height 20
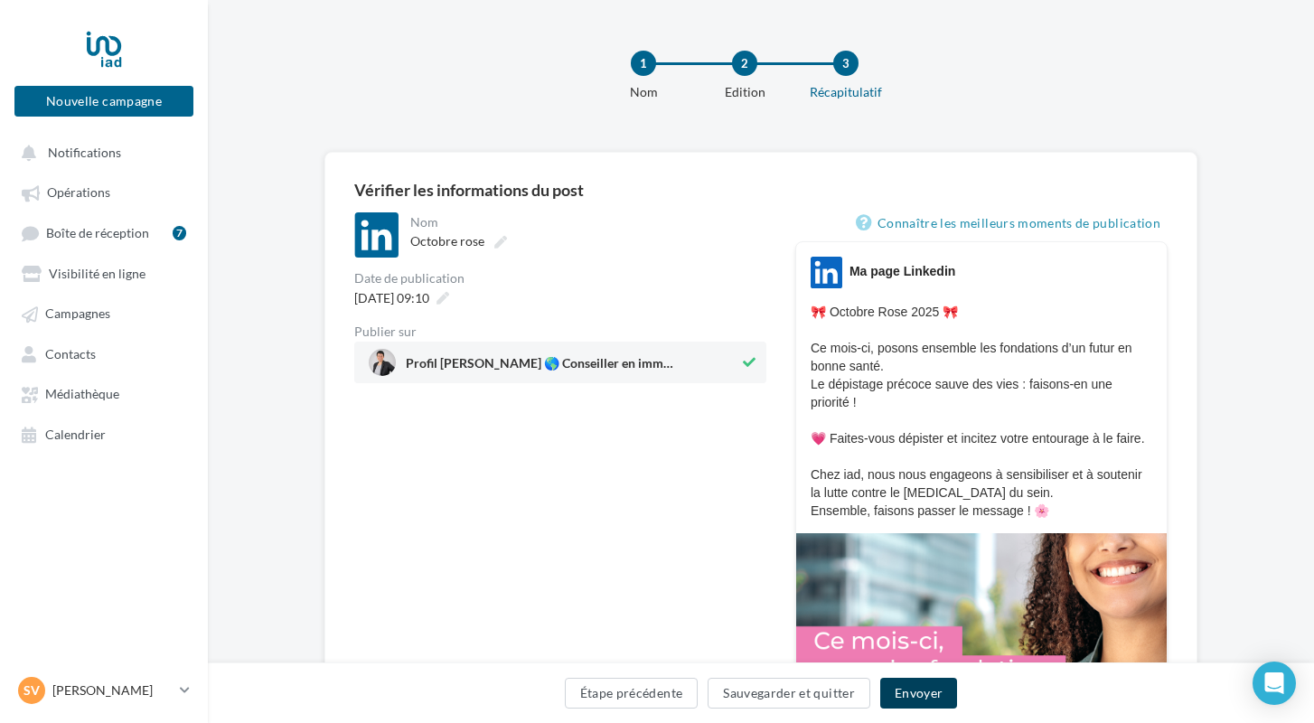
click at [904, 700] on button "Envoyer" at bounding box center [918, 693] width 77 height 31
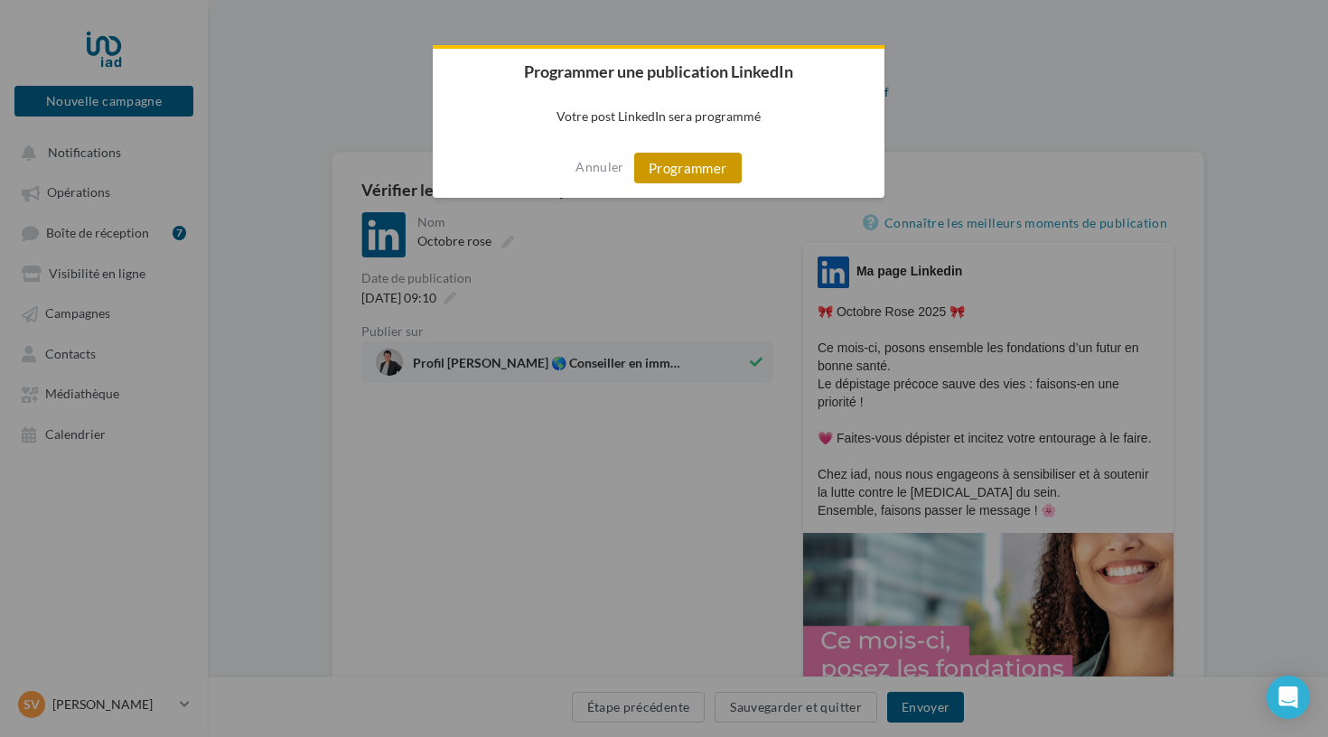
click at [698, 170] on button "Programmer" at bounding box center [688, 168] width 108 height 31
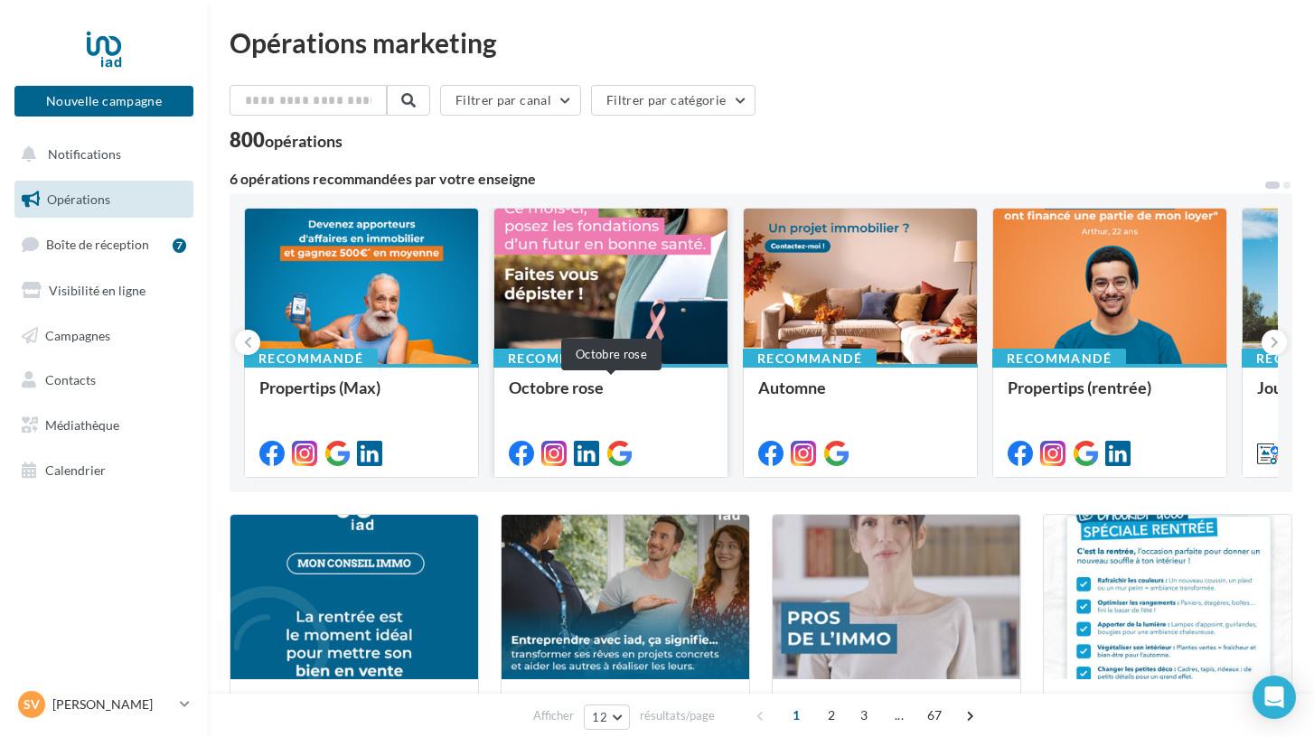
click at [579, 406] on div "Octobre rose" at bounding box center [611, 397] width 204 height 36
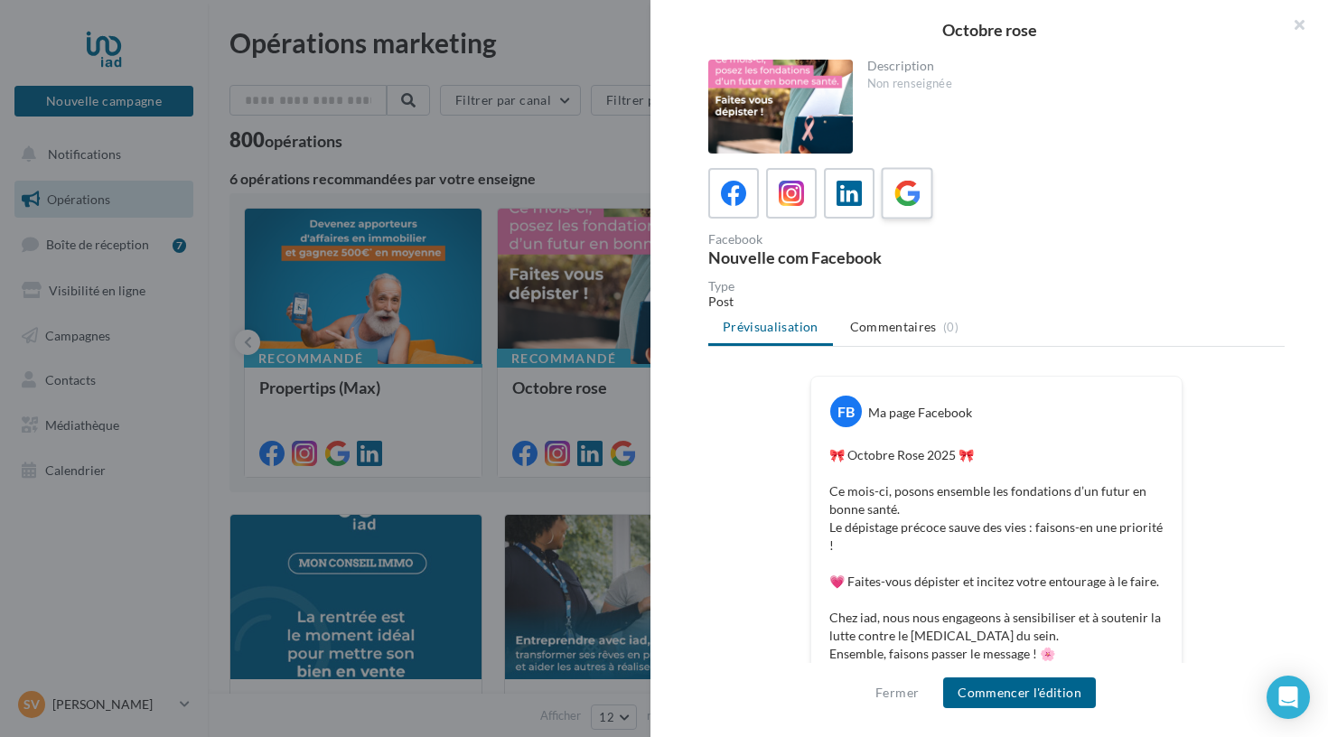
click at [896, 204] on icon at bounding box center [907, 194] width 26 height 26
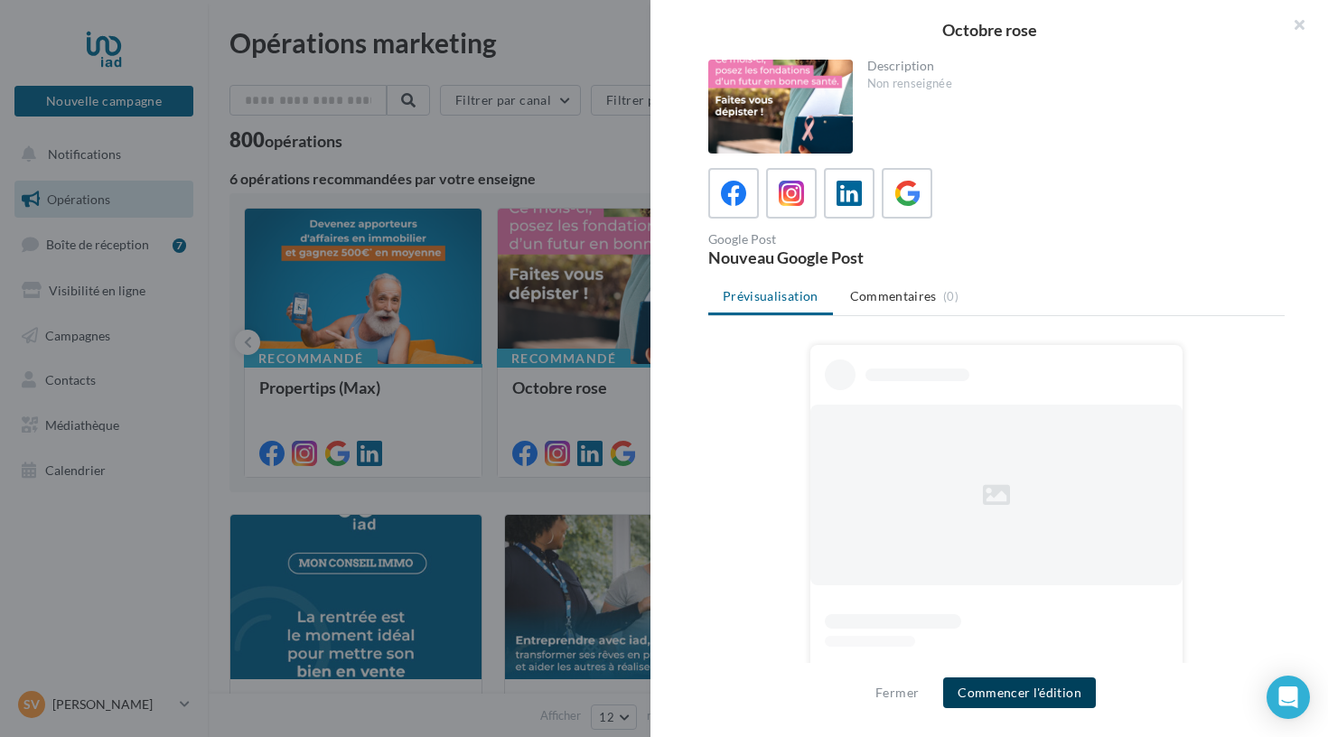
click at [981, 690] on button "Commencer l'édition" at bounding box center [1019, 693] width 153 height 31
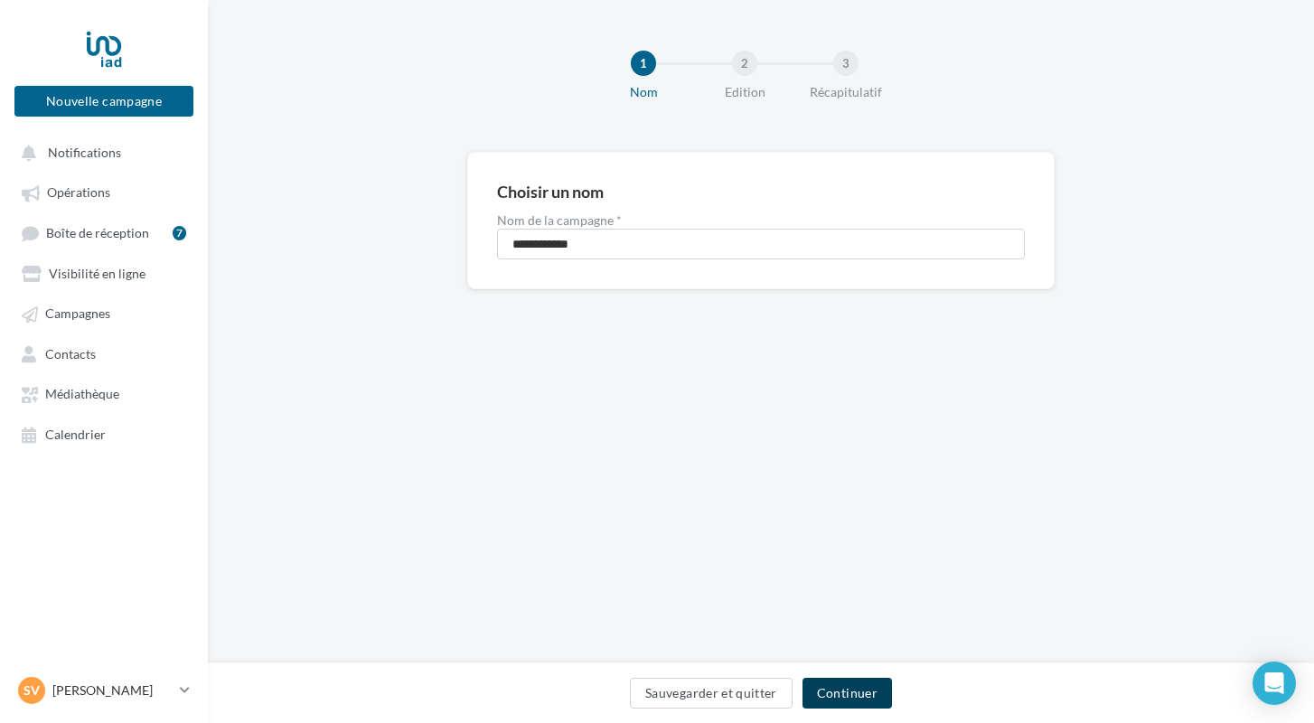
click at [838, 690] on button "Continuer" at bounding box center [846, 693] width 89 height 31
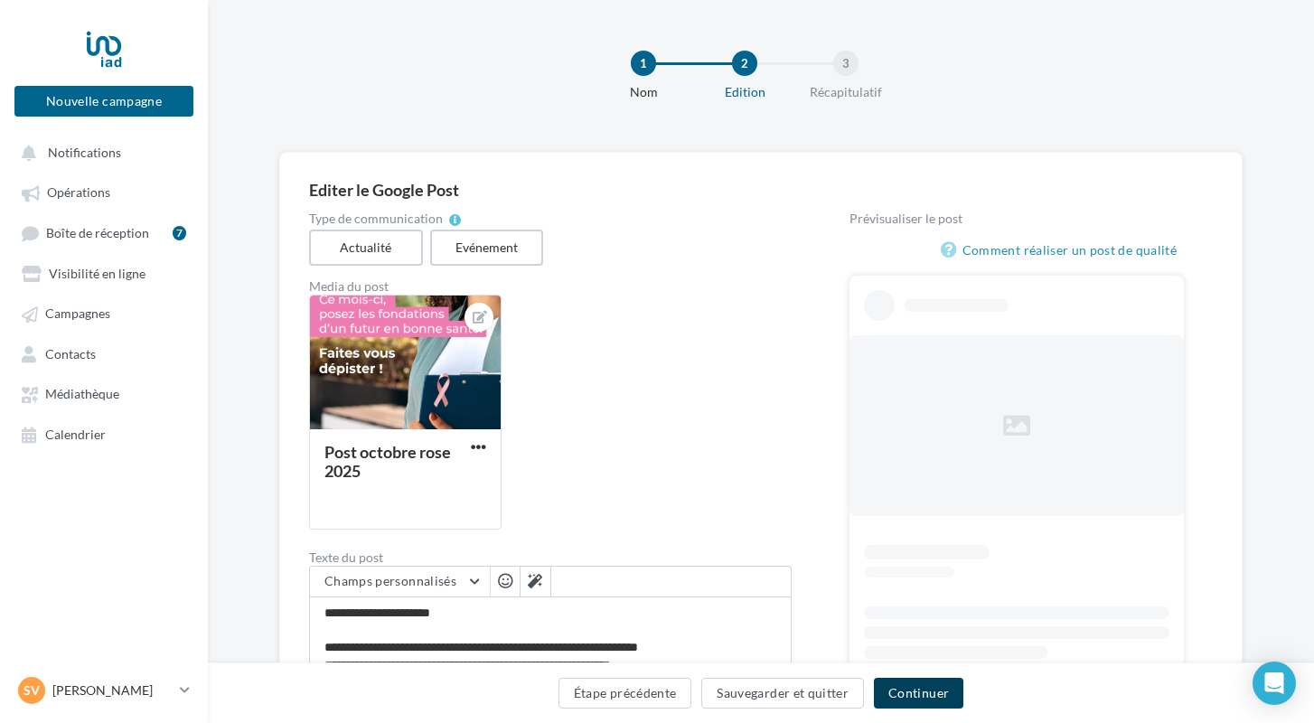
click at [909, 695] on button "Continuer" at bounding box center [918, 693] width 89 height 31
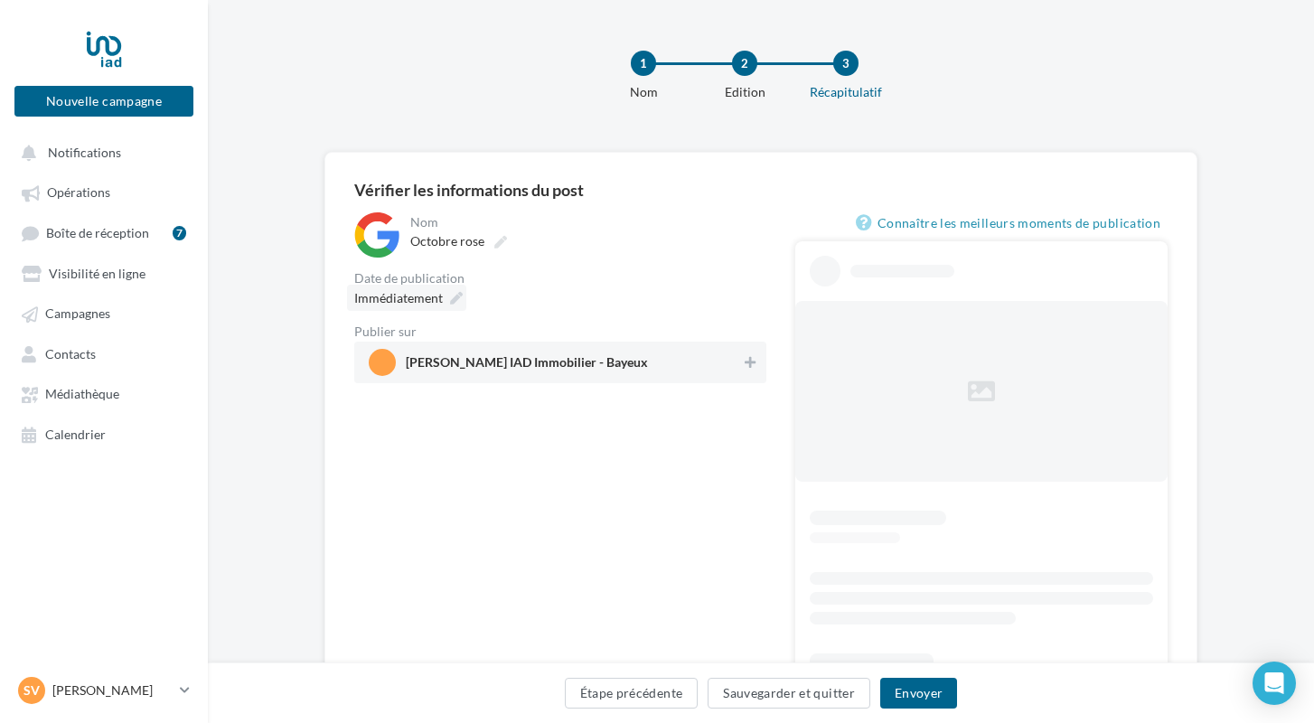
click at [454, 300] on icon at bounding box center [456, 298] width 13 height 13
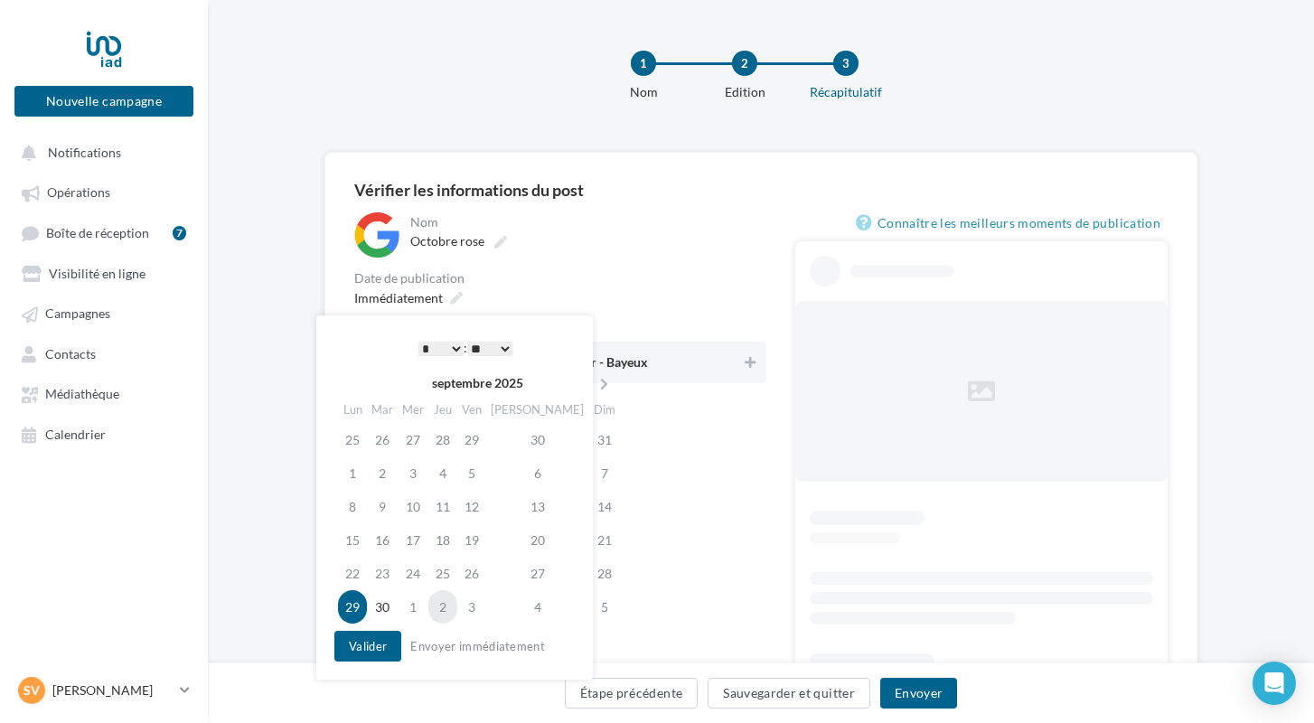
click at [450, 604] on td "2" at bounding box center [442, 606] width 29 height 33
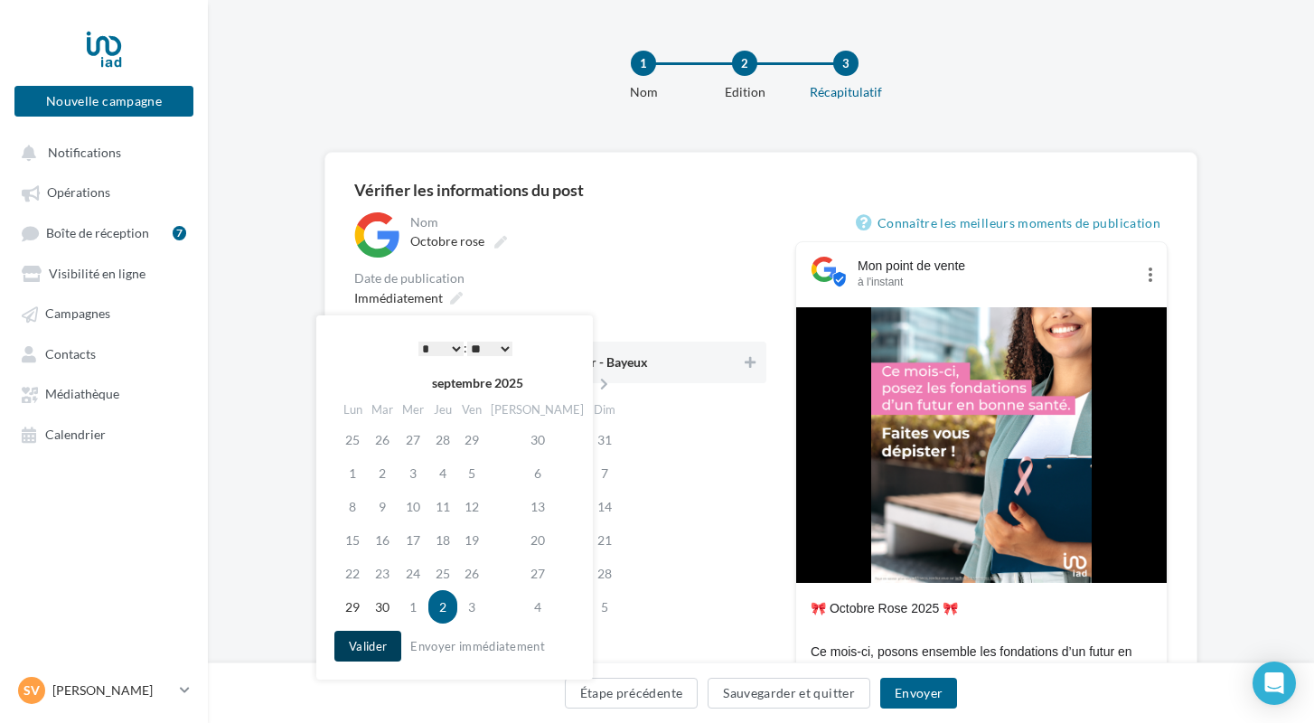
click at [385, 641] on button "Valider" at bounding box center [367, 646] width 67 height 31
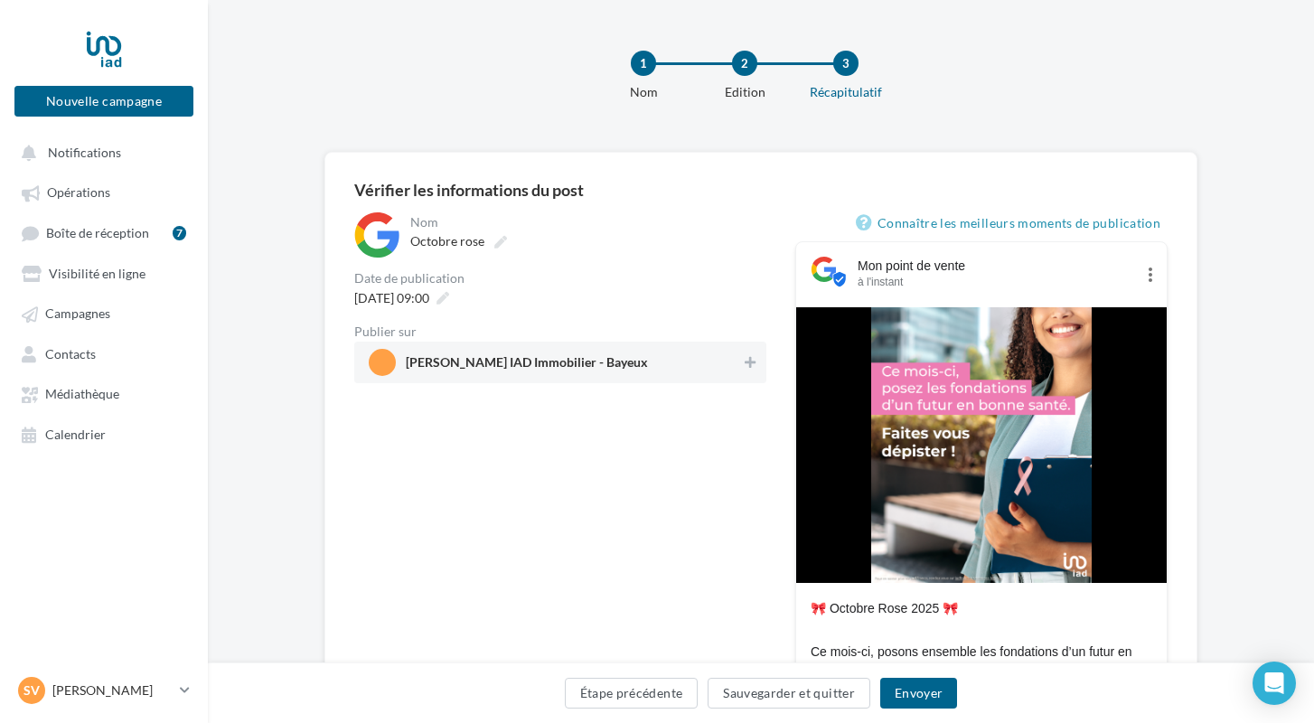
click at [614, 361] on span "[PERSON_NAME] IAD Immobilier - Bayeux" at bounding box center [527, 366] width 242 height 20
click at [914, 691] on button "Envoyer" at bounding box center [918, 693] width 77 height 31
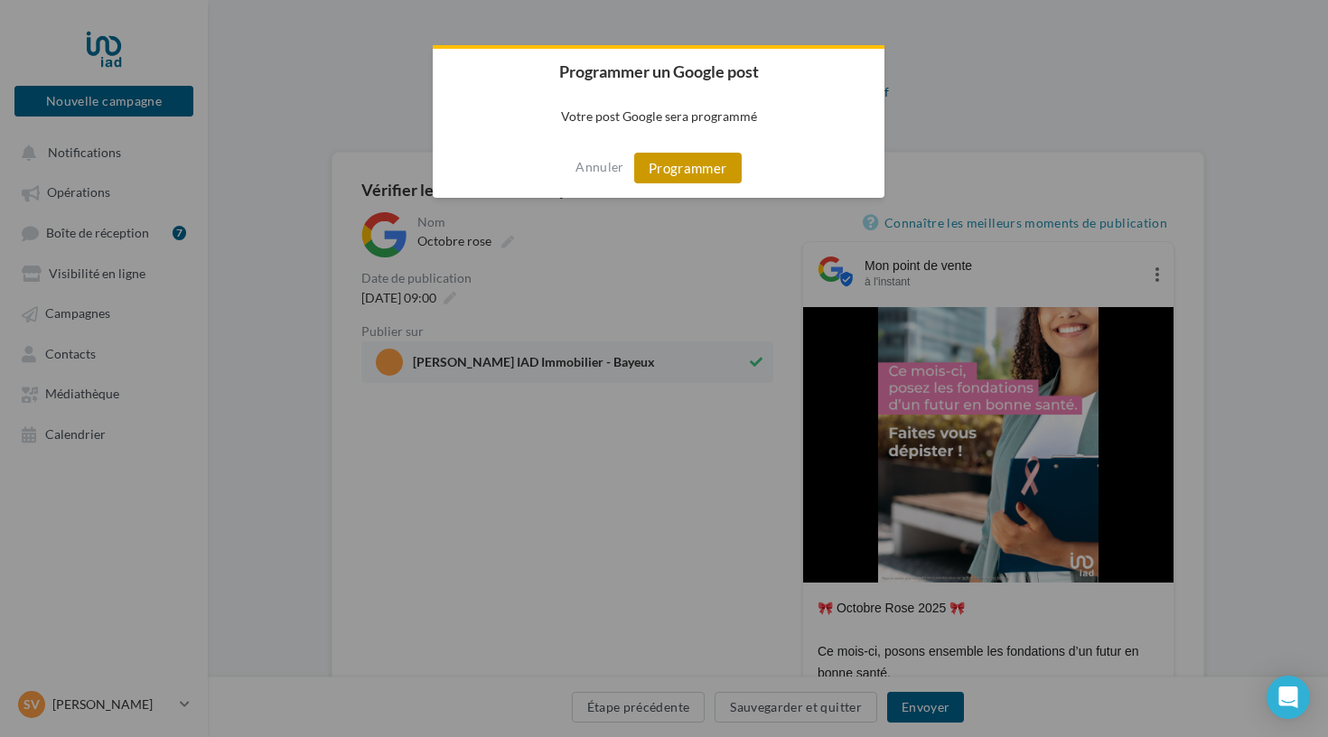
click at [694, 177] on button "Programmer" at bounding box center [688, 168] width 108 height 31
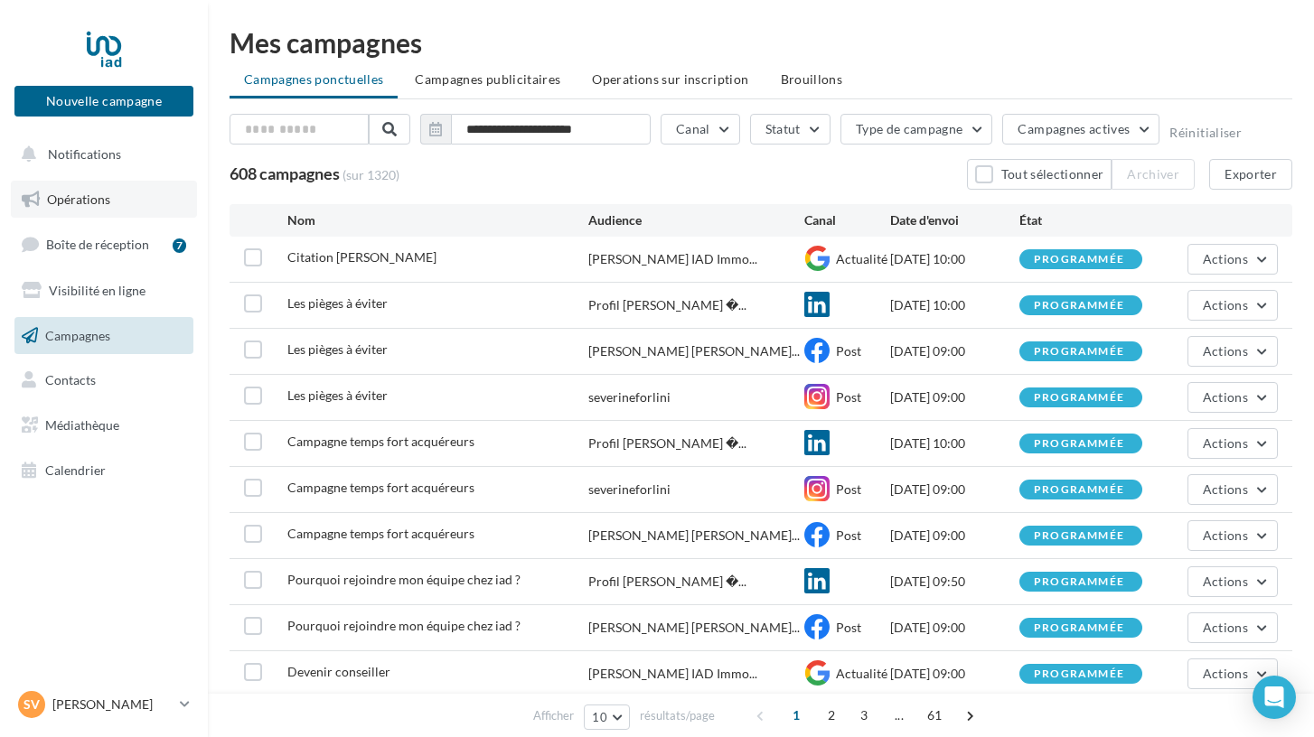
click at [94, 192] on span "Opérations" at bounding box center [78, 199] width 63 height 15
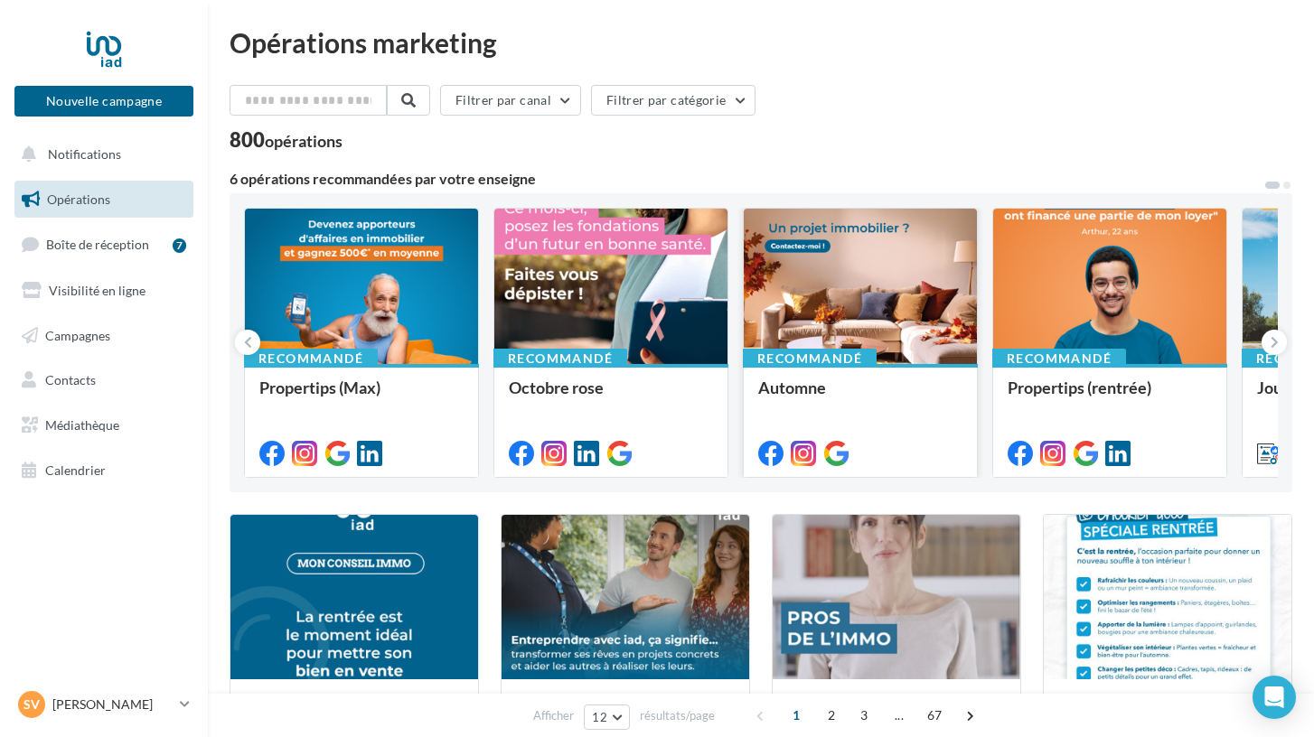
click at [925, 425] on div "Automne" at bounding box center [860, 420] width 204 height 82
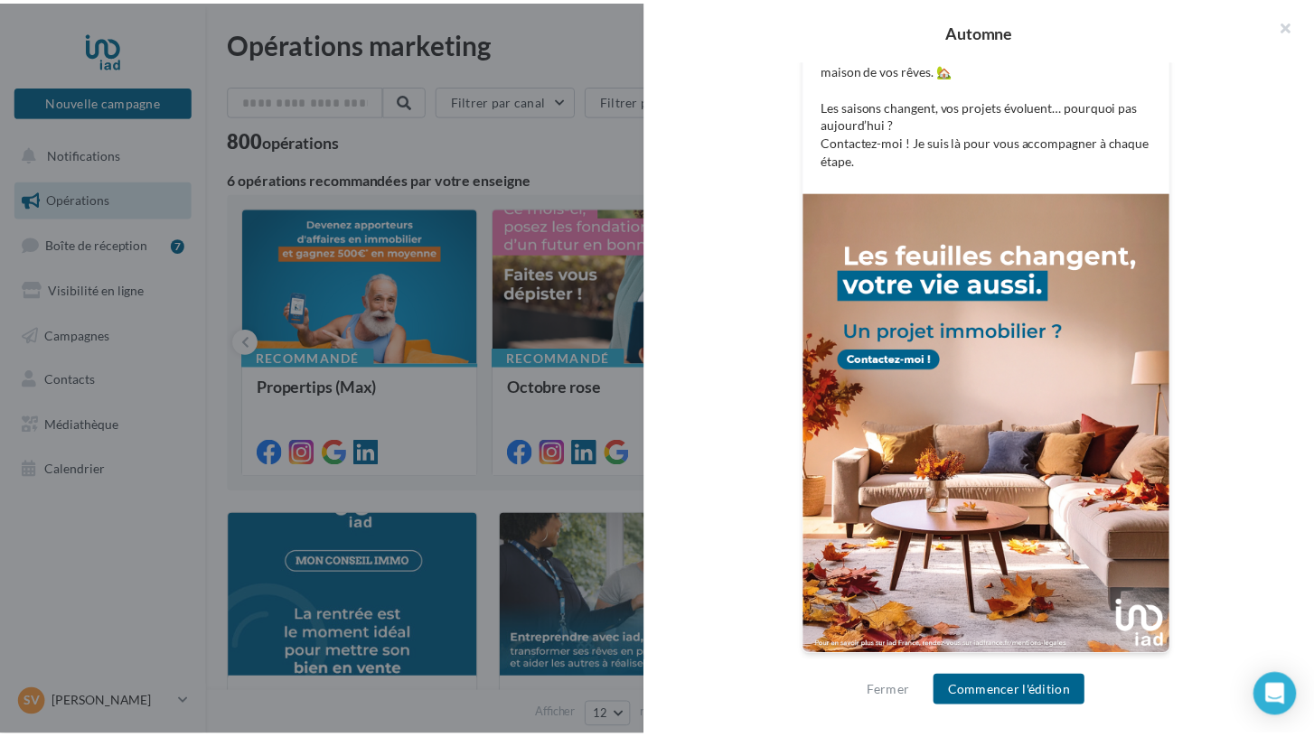
scroll to position [494, 0]
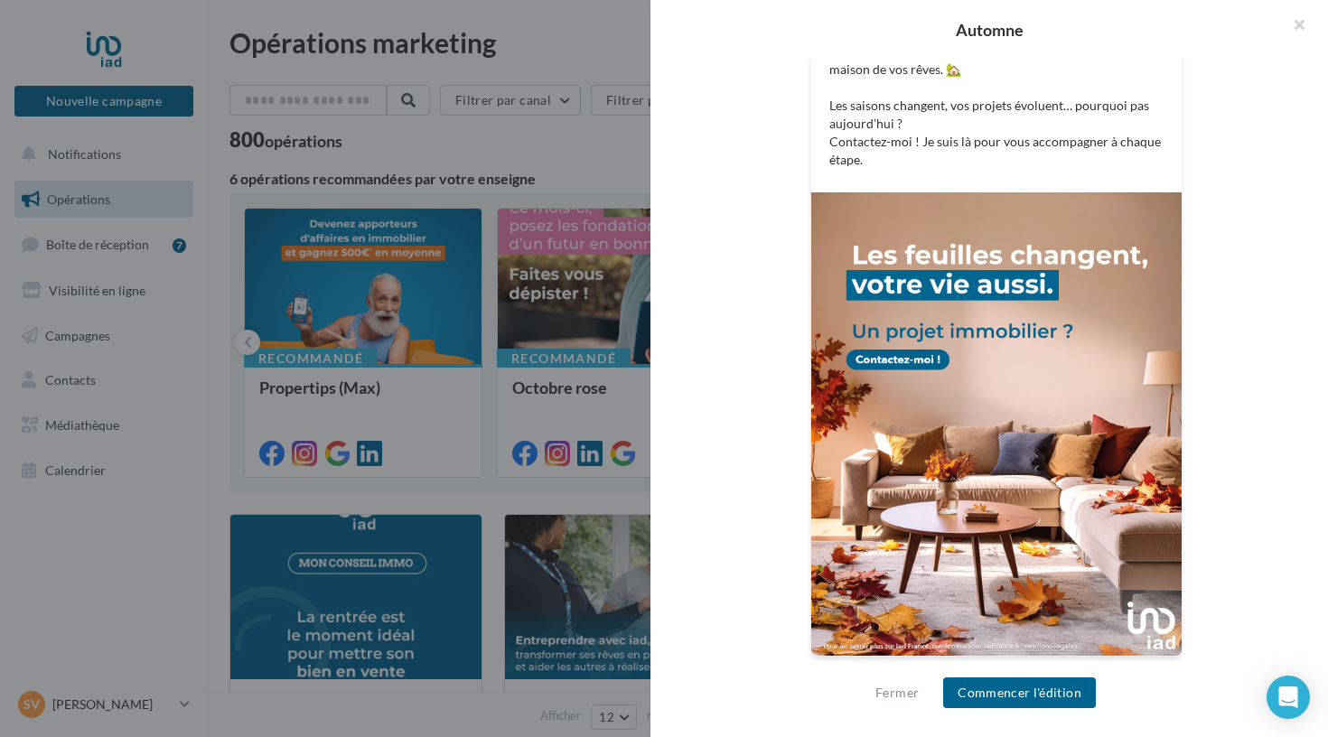
click at [1227, 594] on div "FB Ma page Facebook Bienvenue en automne ! 🍁 Les feuilles changent de couleur… …" at bounding box center [996, 281] width 576 height 798
click at [894, 698] on button "Fermer" at bounding box center [897, 693] width 58 height 22
